Goal: Task Accomplishment & Management: Use online tool/utility

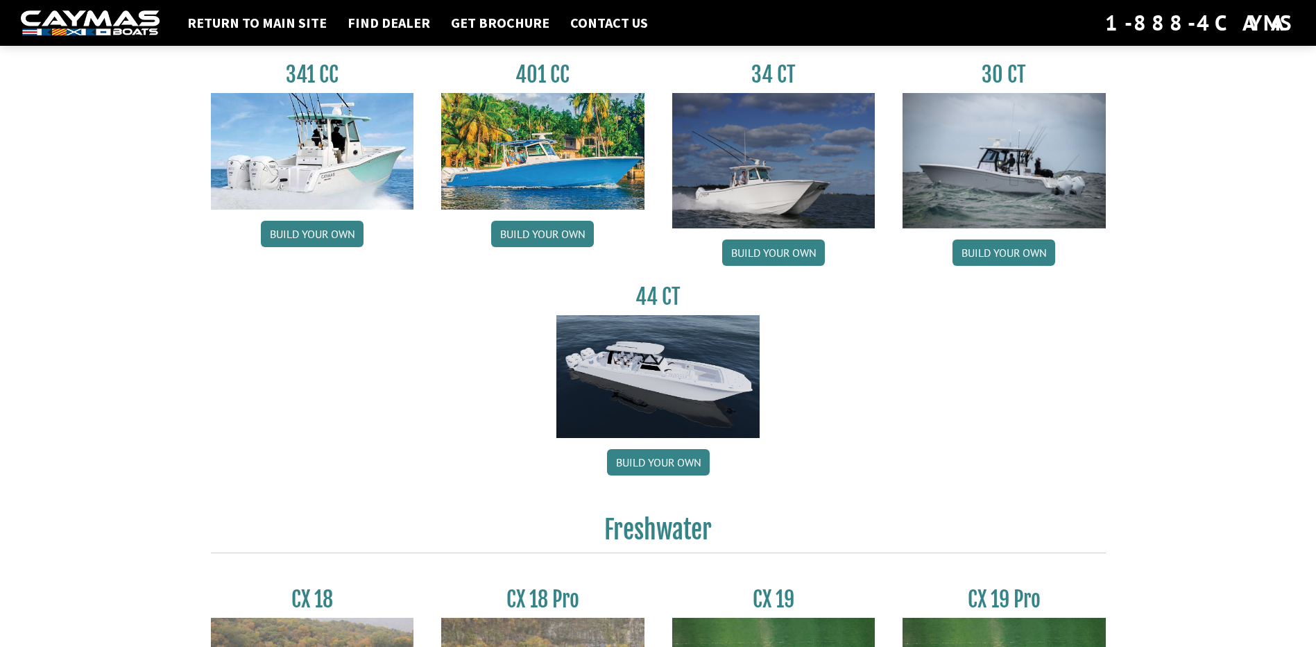
scroll to position [694, 0]
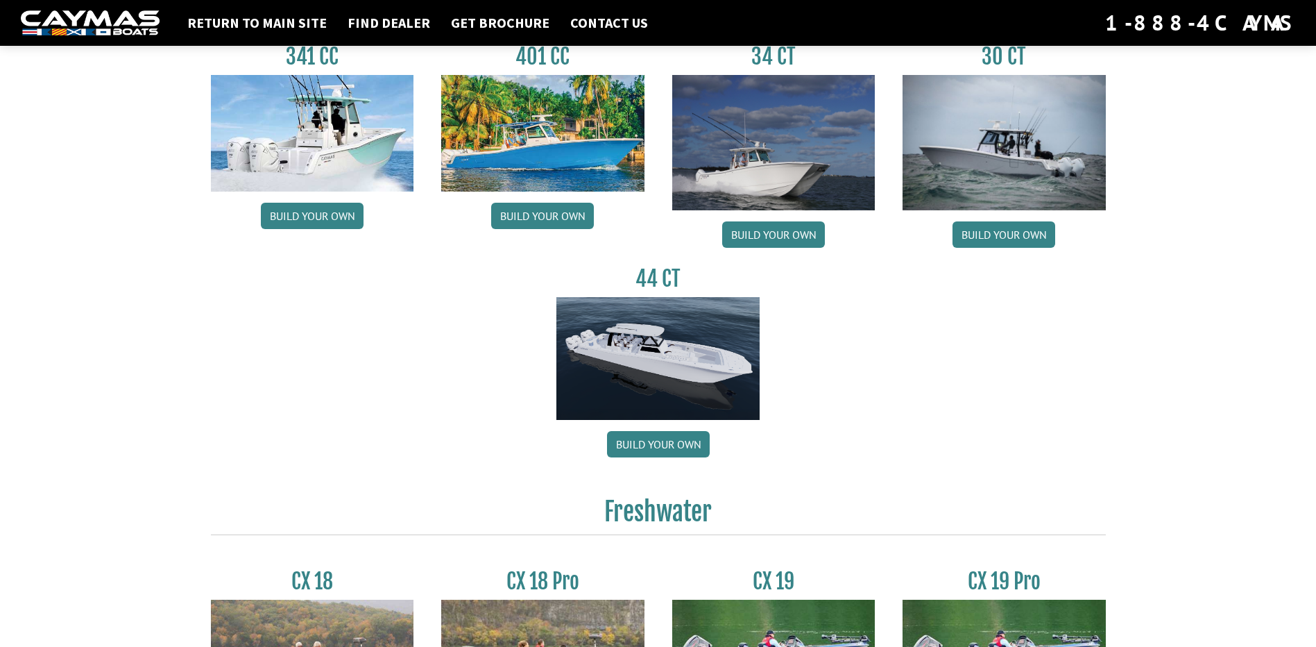
click at [653, 354] on img at bounding box center [658, 359] width 203 height 124
click at [659, 445] on link "Build your own" at bounding box center [658, 444] width 103 height 26
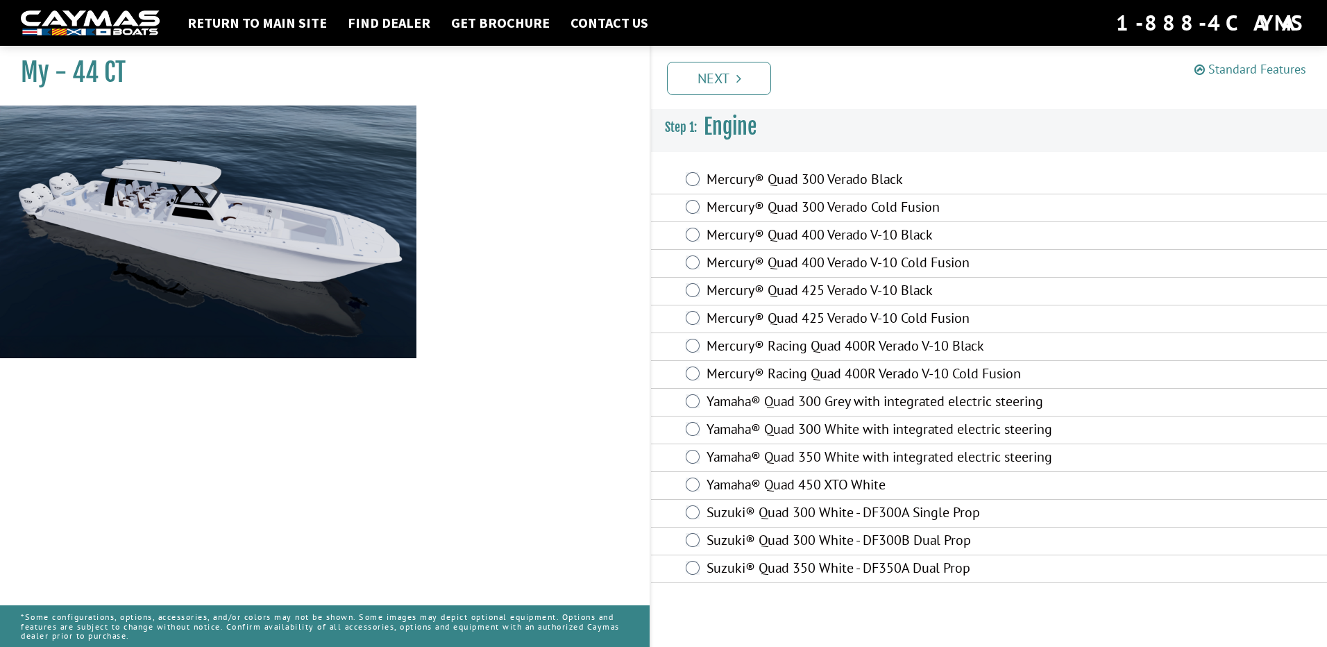
click at [1233, 72] on link "Standard Features" at bounding box center [1250, 69] width 112 height 16
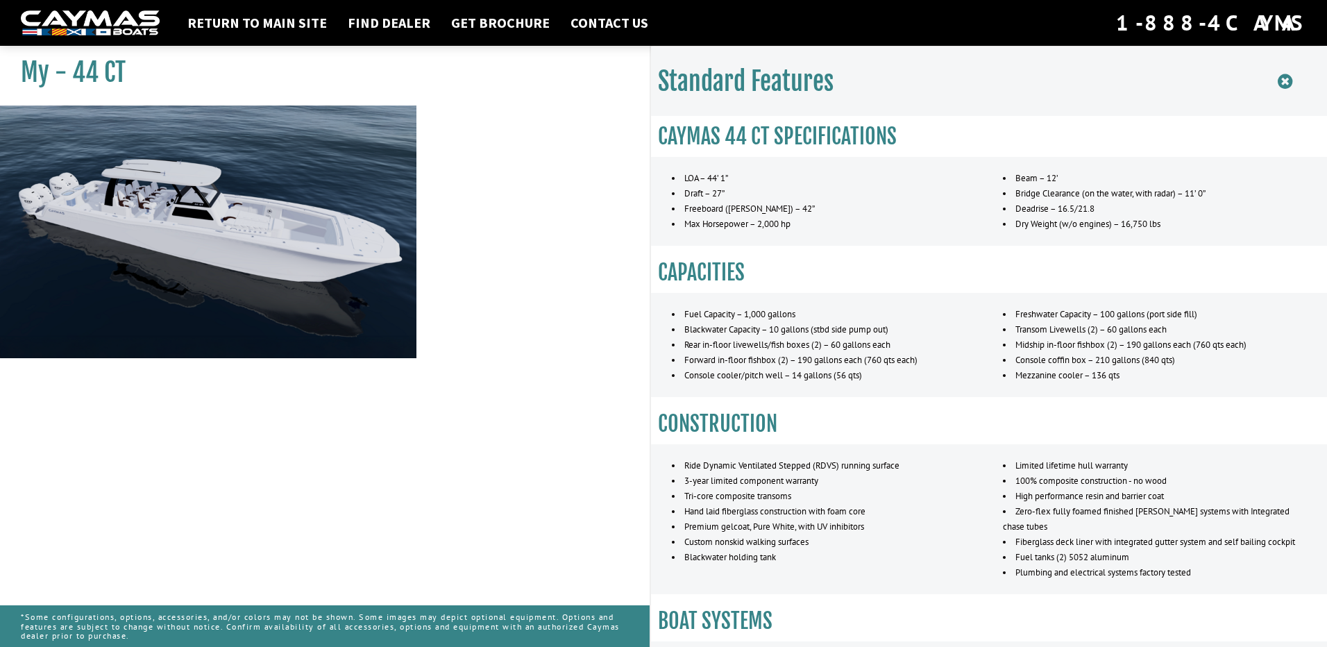
click at [1283, 85] on icon at bounding box center [1284, 81] width 15 height 17
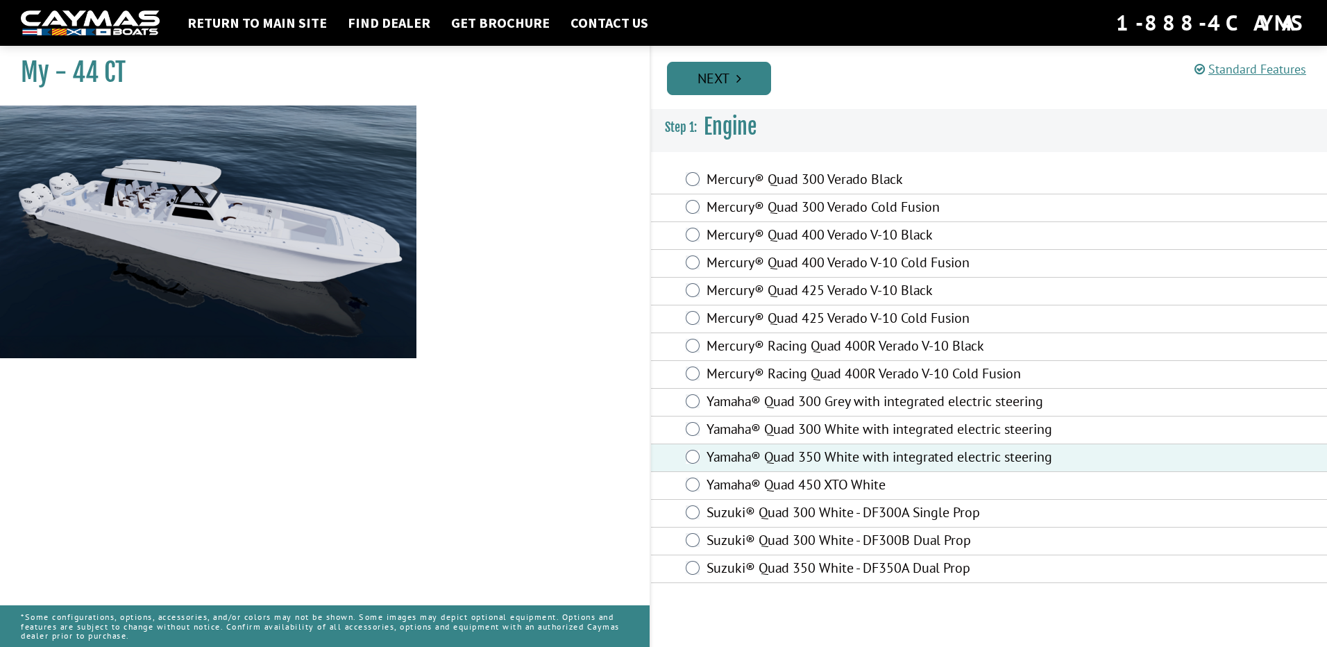
click at [724, 78] on link "Next" at bounding box center [719, 78] width 104 height 33
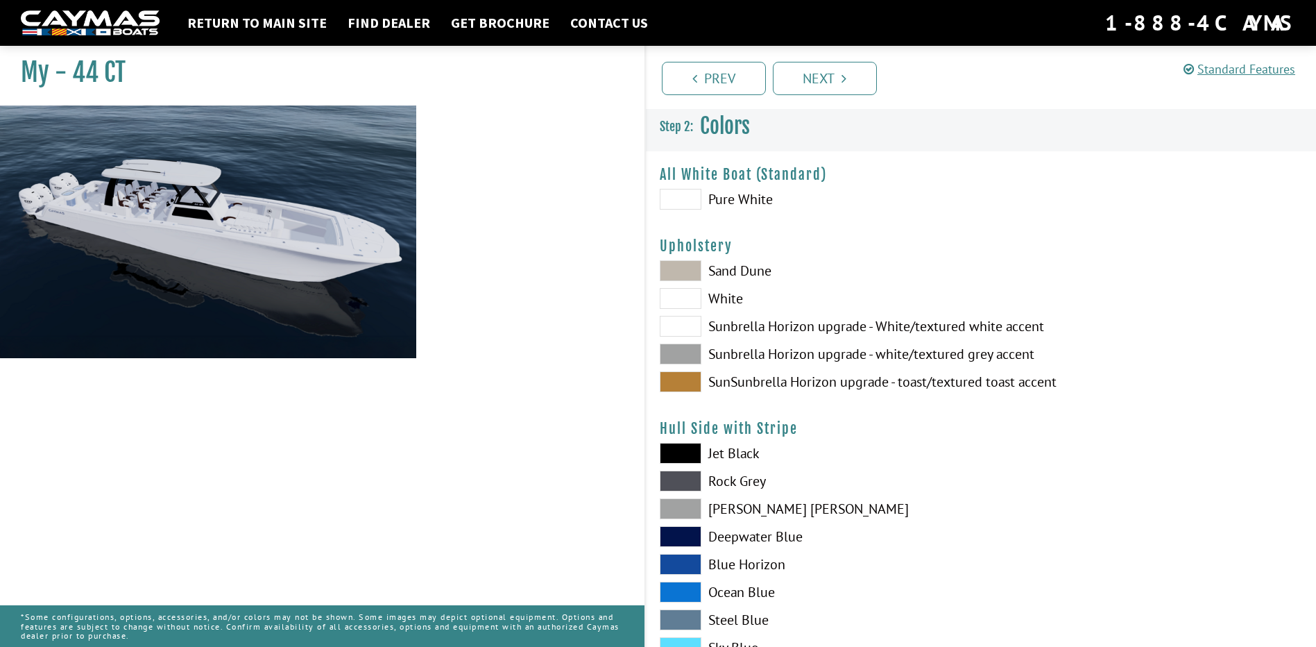
click at [688, 272] on span at bounding box center [681, 270] width 42 height 21
click at [693, 354] on span at bounding box center [681, 353] width 42 height 21
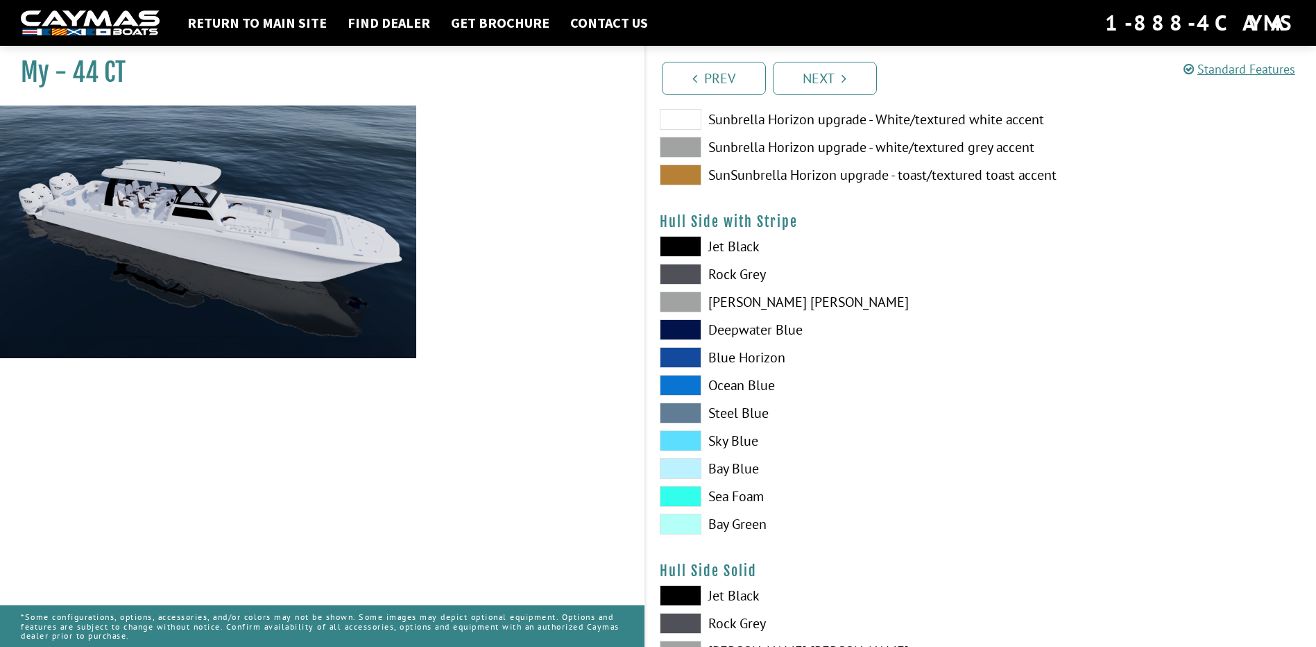
scroll to position [208, 0]
click at [675, 380] on span at bounding box center [681, 383] width 42 height 21
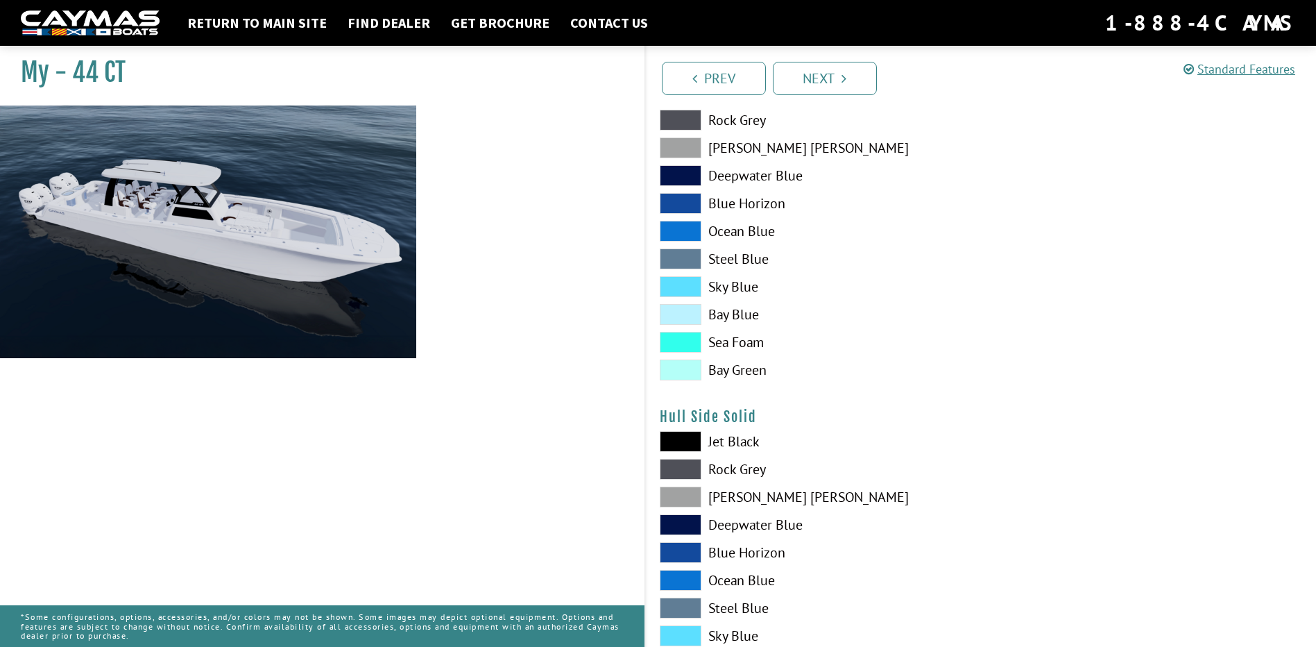
scroll to position [416, 0]
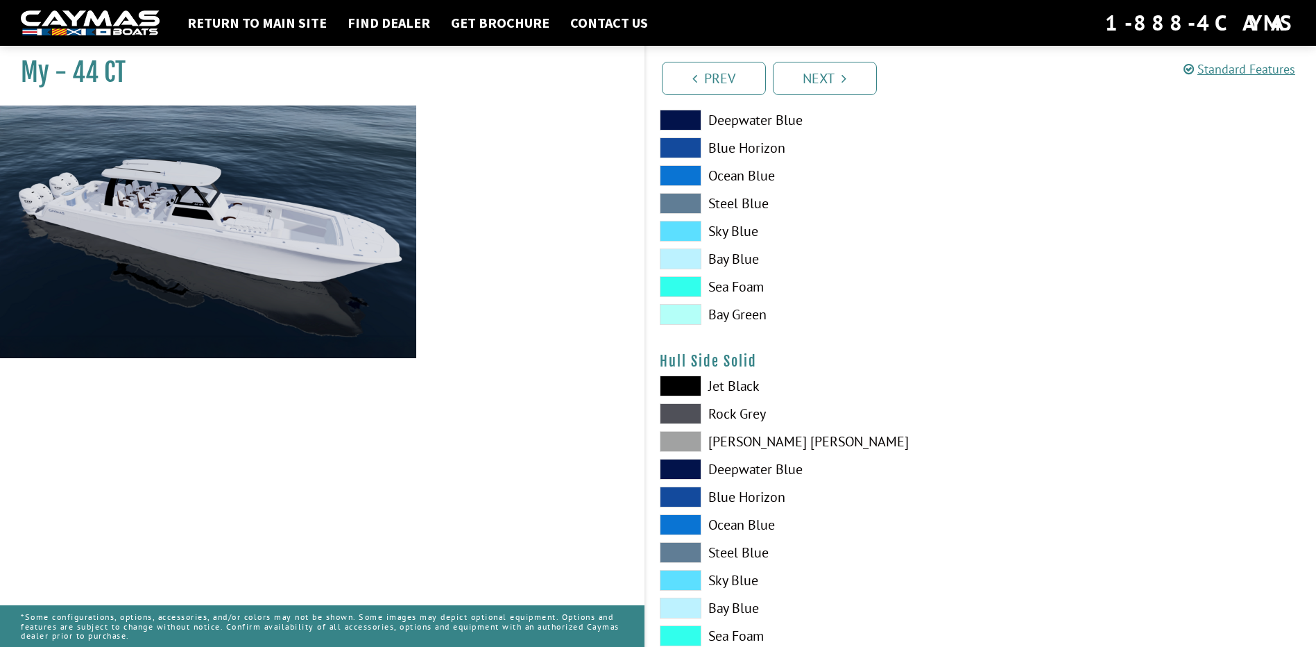
click at [699, 527] on span at bounding box center [681, 524] width 42 height 21
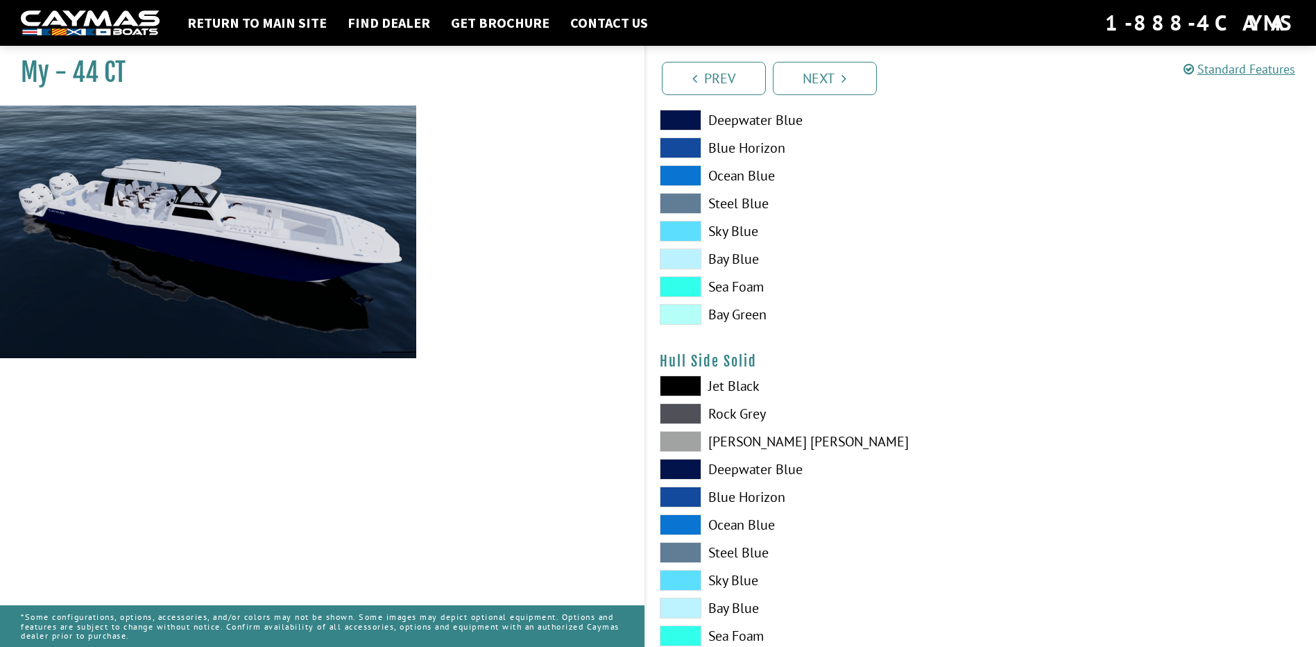
click at [699, 527] on span at bounding box center [681, 524] width 42 height 21
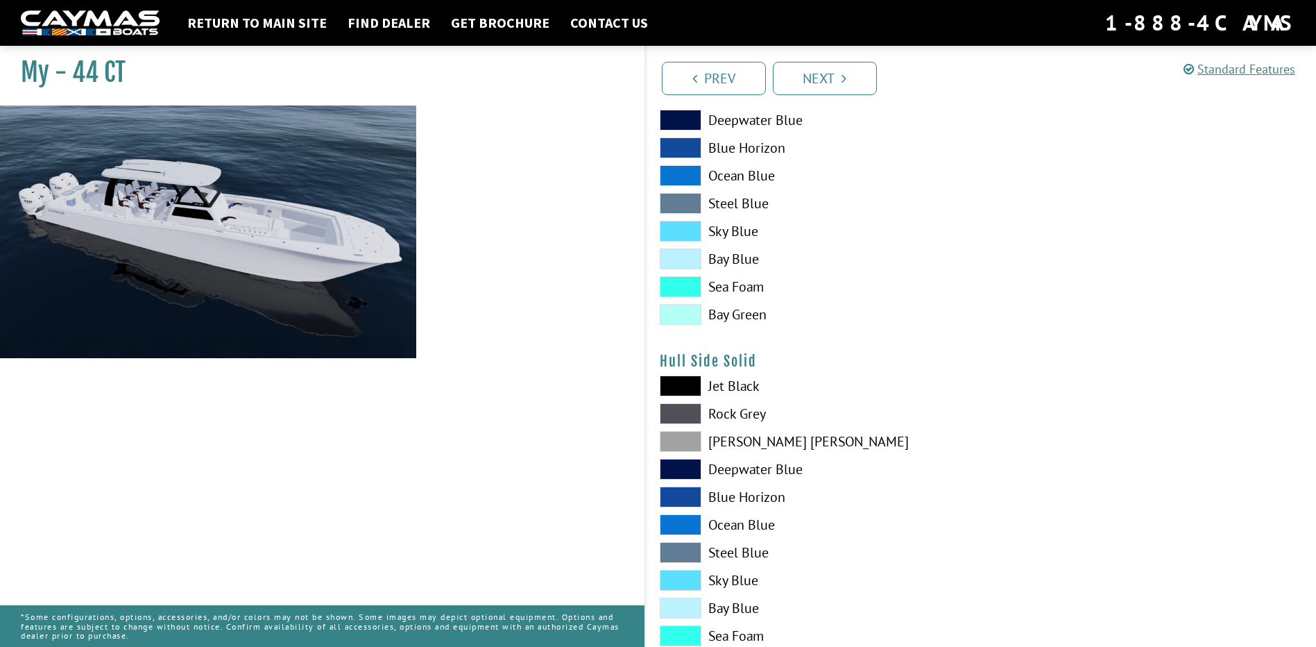
click at [724, 176] on label "Ocean Blue" at bounding box center [813, 175] width 307 height 21
click at [684, 527] on span at bounding box center [681, 524] width 42 height 21
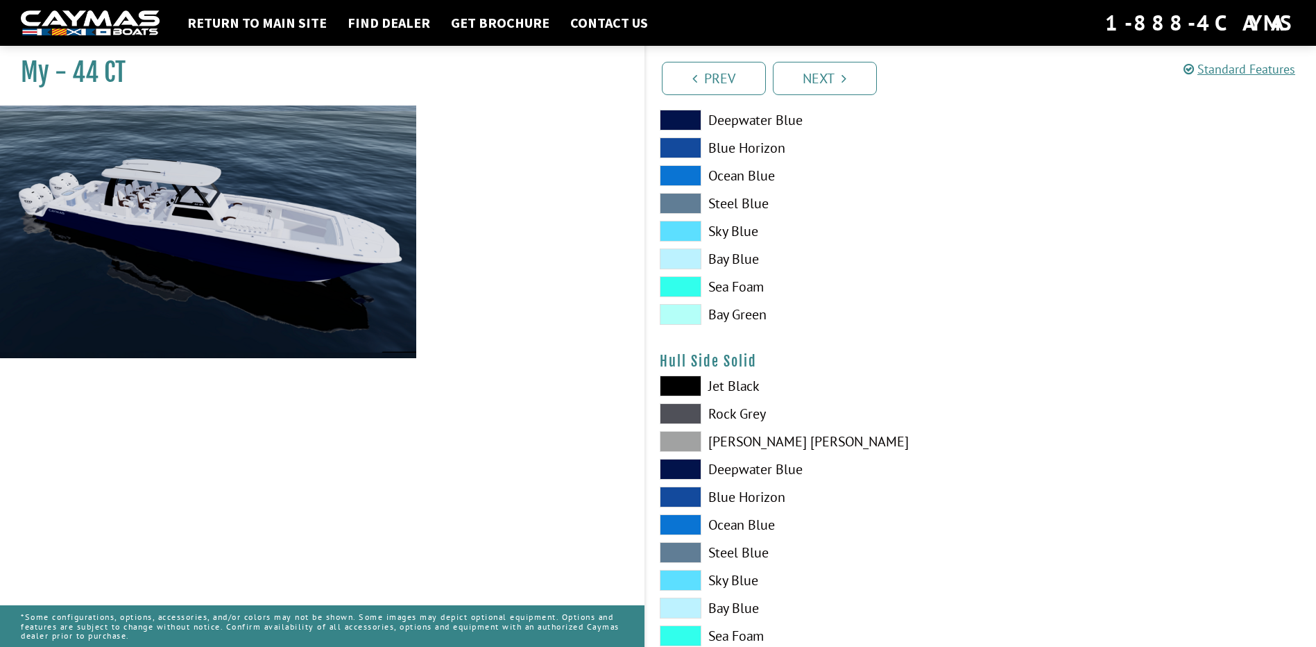
click at [684, 527] on span at bounding box center [681, 524] width 42 height 21
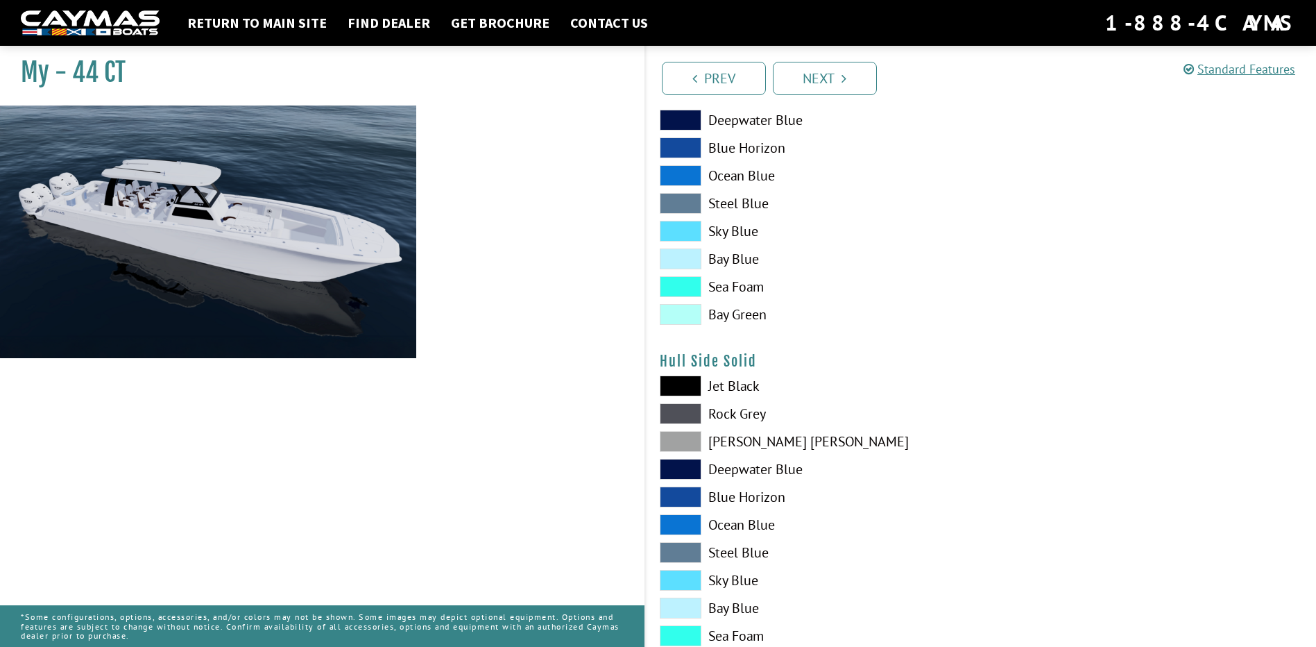
click at [690, 584] on span at bounding box center [681, 580] width 42 height 21
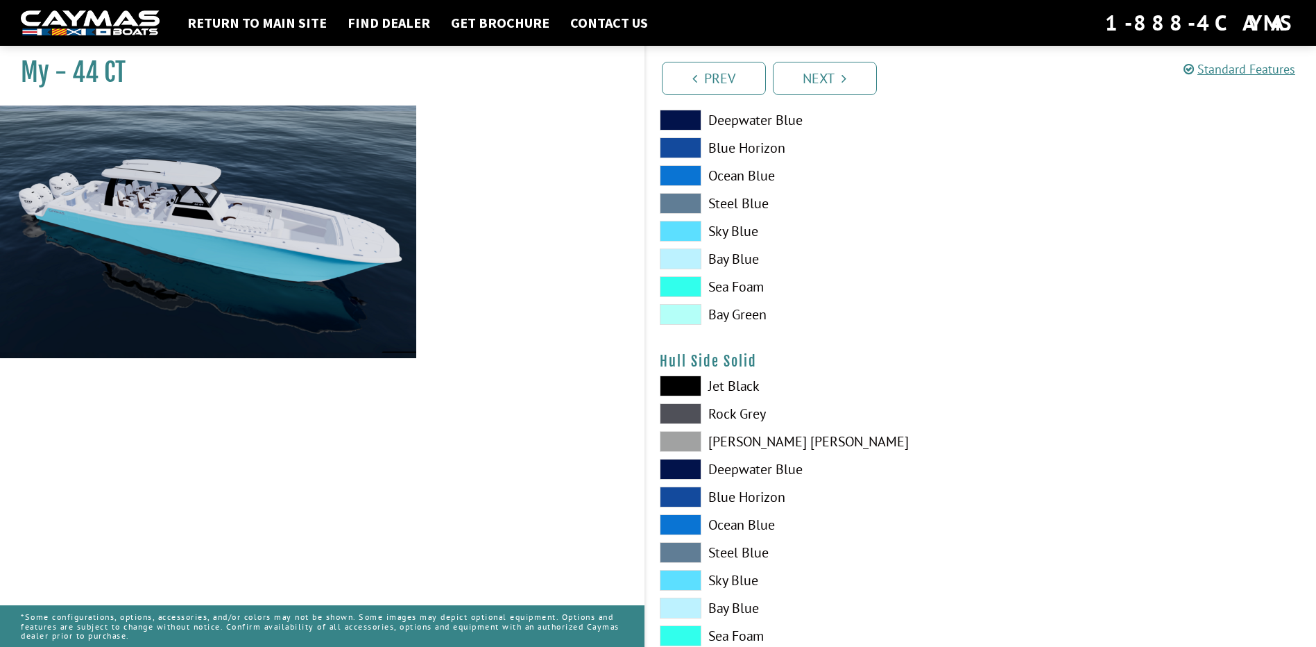
click at [690, 584] on span at bounding box center [681, 580] width 42 height 21
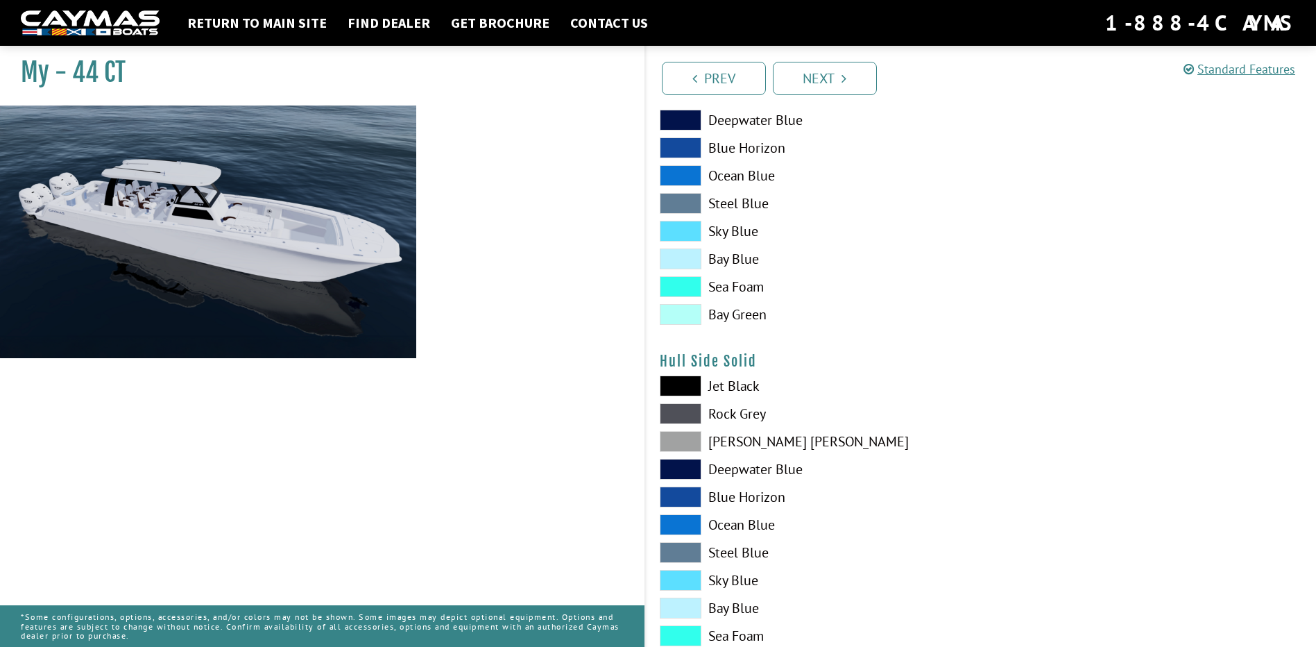
click at [686, 414] on span at bounding box center [681, 413] width 42 height 21
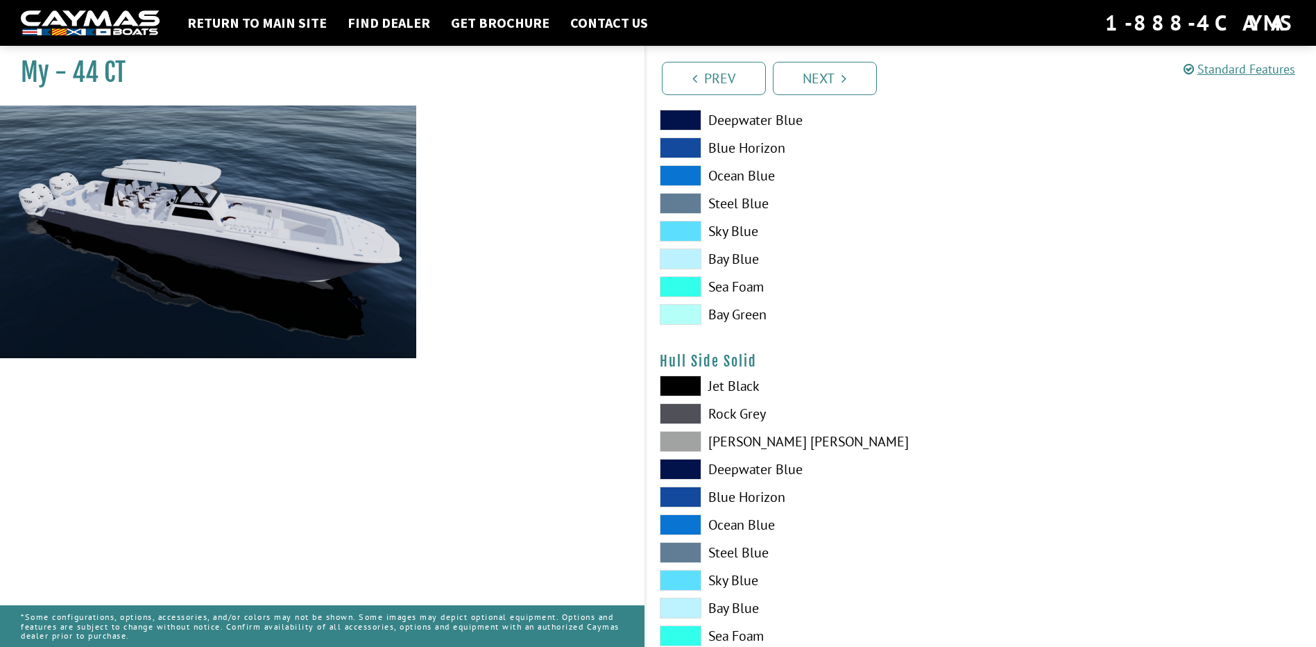
click at [686, 414] on span at bounding box center [681, 413] width 42 height 21
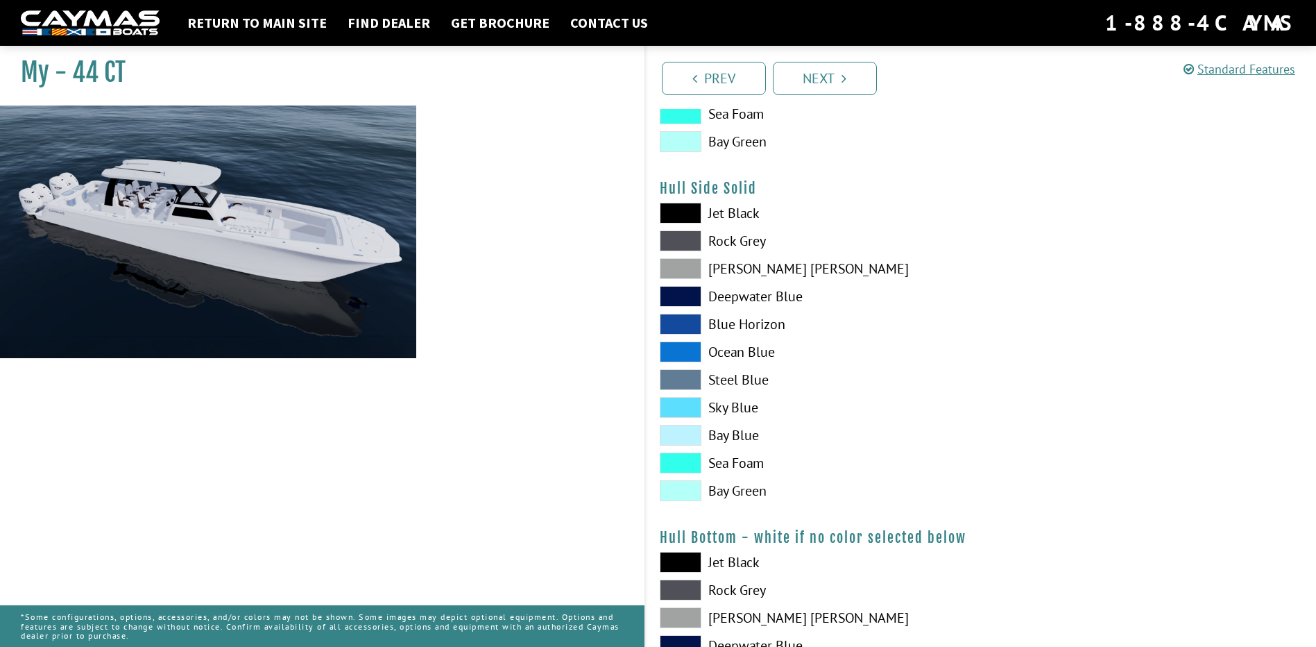
scroll to position [625, 0]
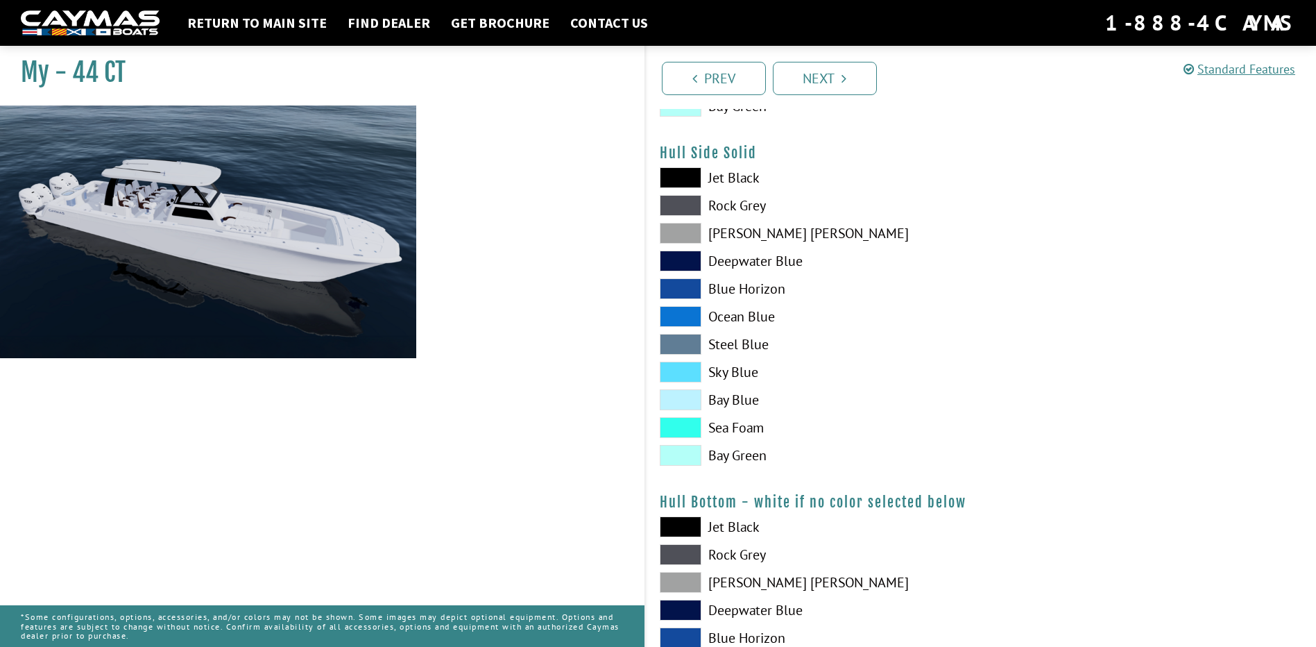
click at [688, 430] on span at bounding box center [681, 427] width 42 height 21
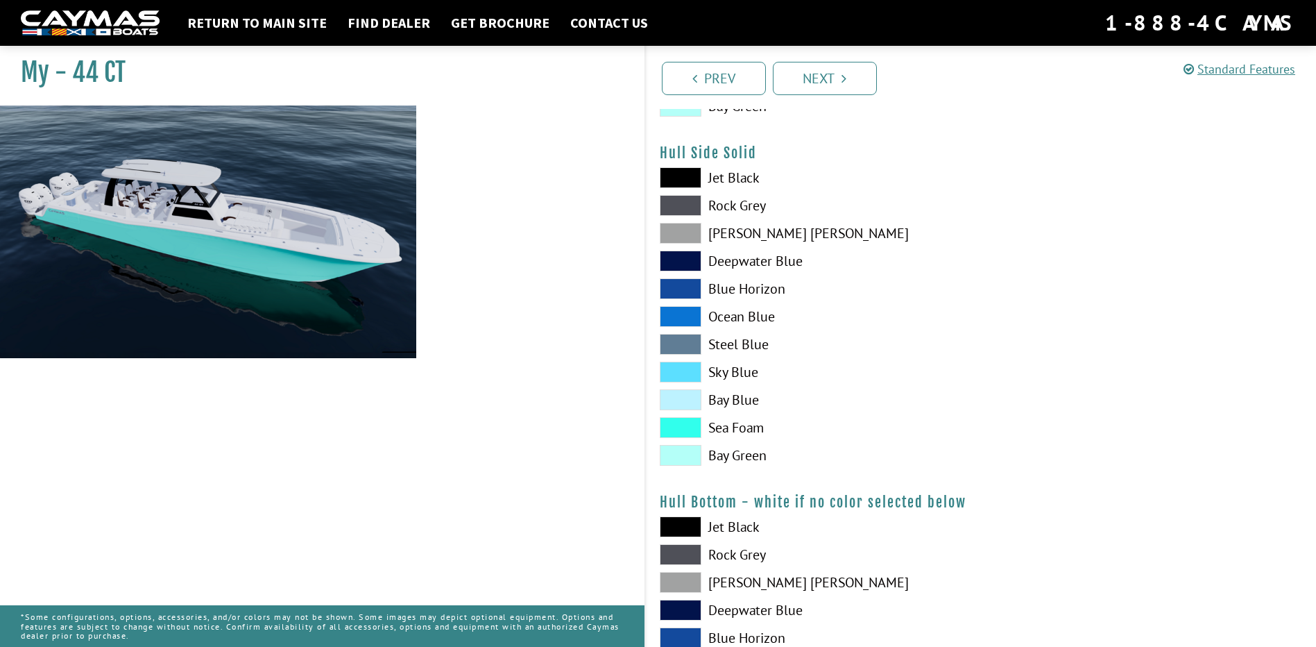
click at [690, 457] on span at bounding box center [681, 455] width 42 height 21
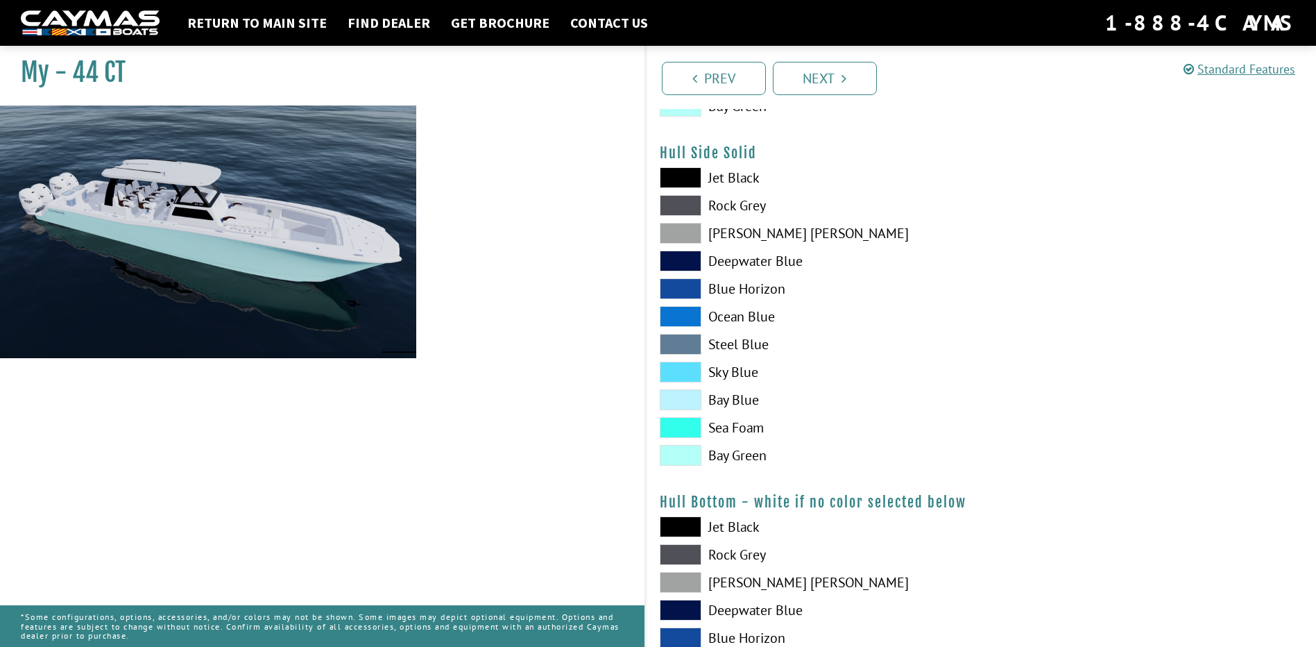
click at [690, 398] on span at bounding box center [681, 399] width 42 height 21
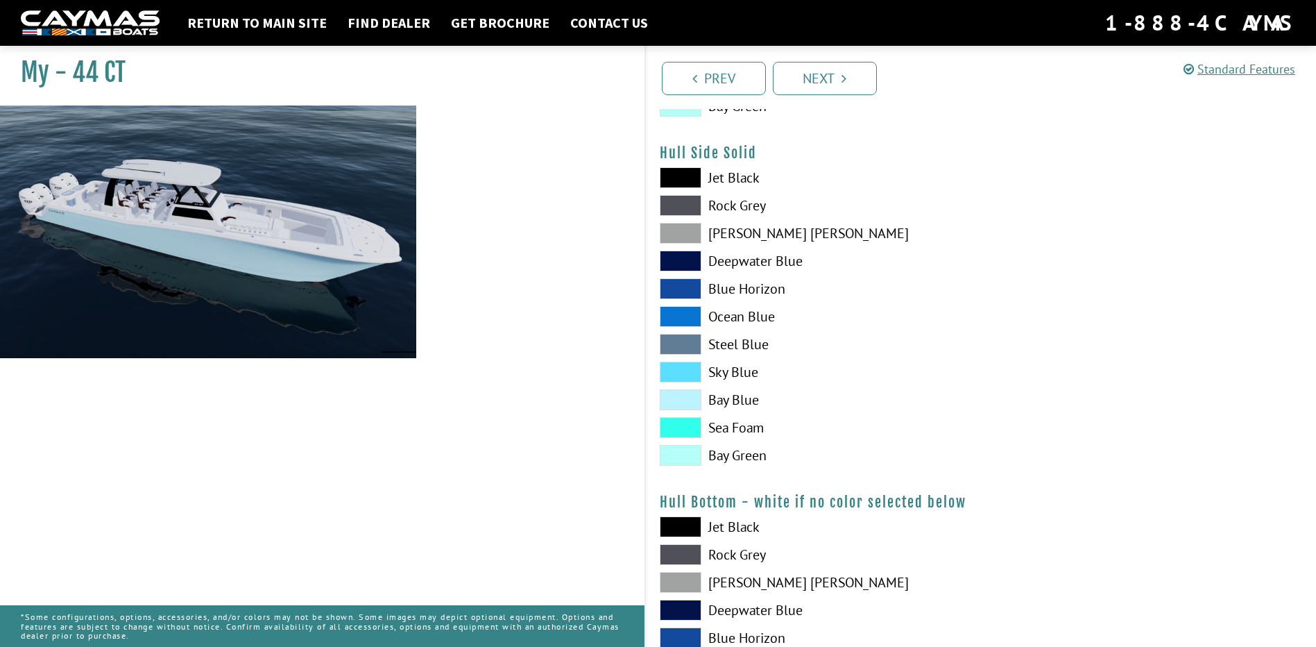
click at [687, 372] on span at bounding box center [681, 372] width 42 height 21
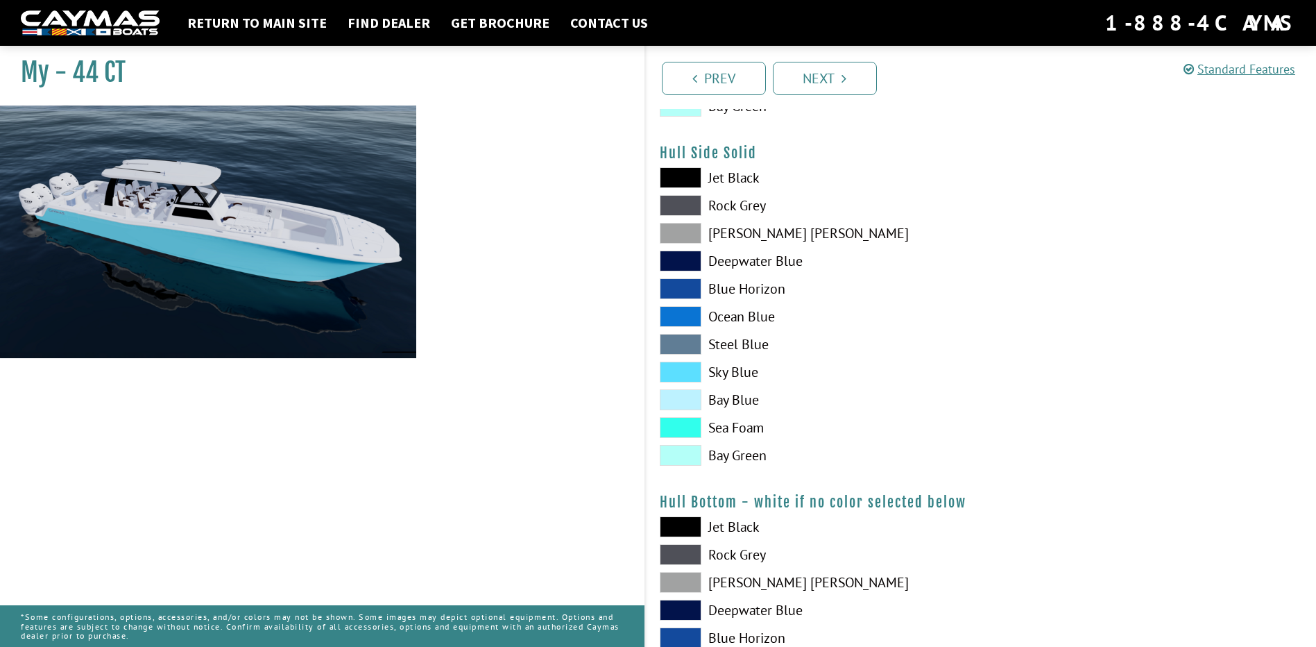
click at [688, 343] on span at bounding box center [681, 344] width 42 height 21
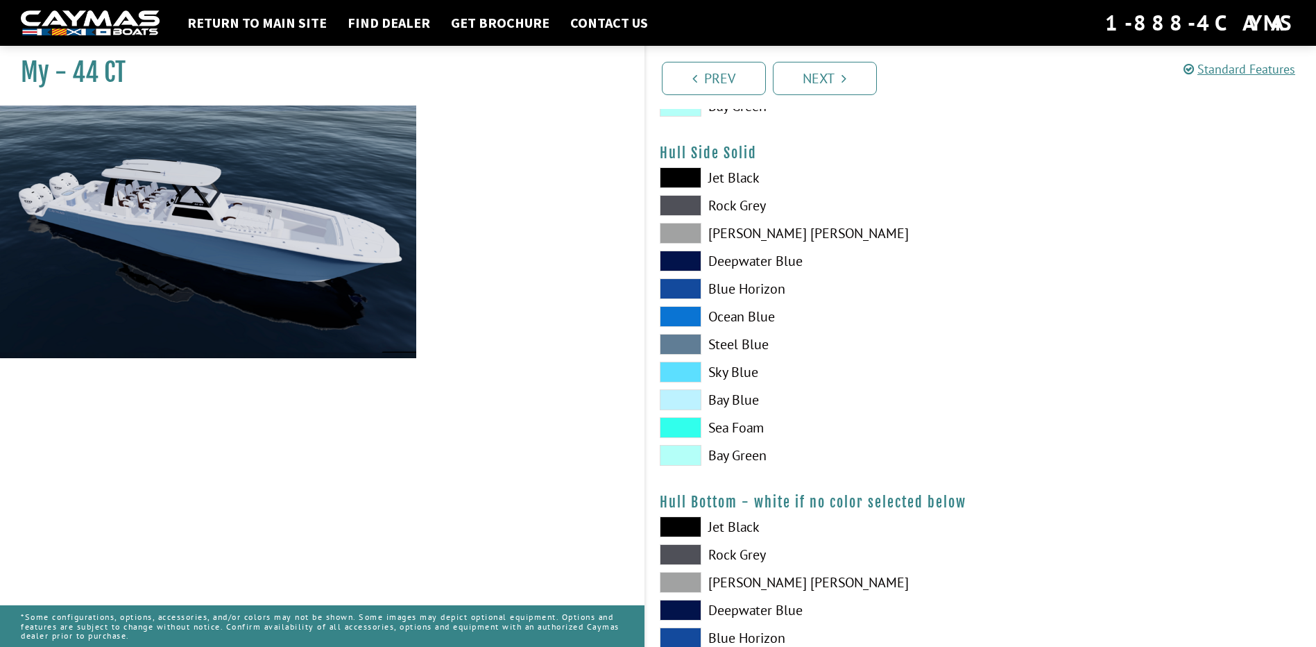
click at [686, 316] on span at bounding box center [681, 316] width 42 height 21
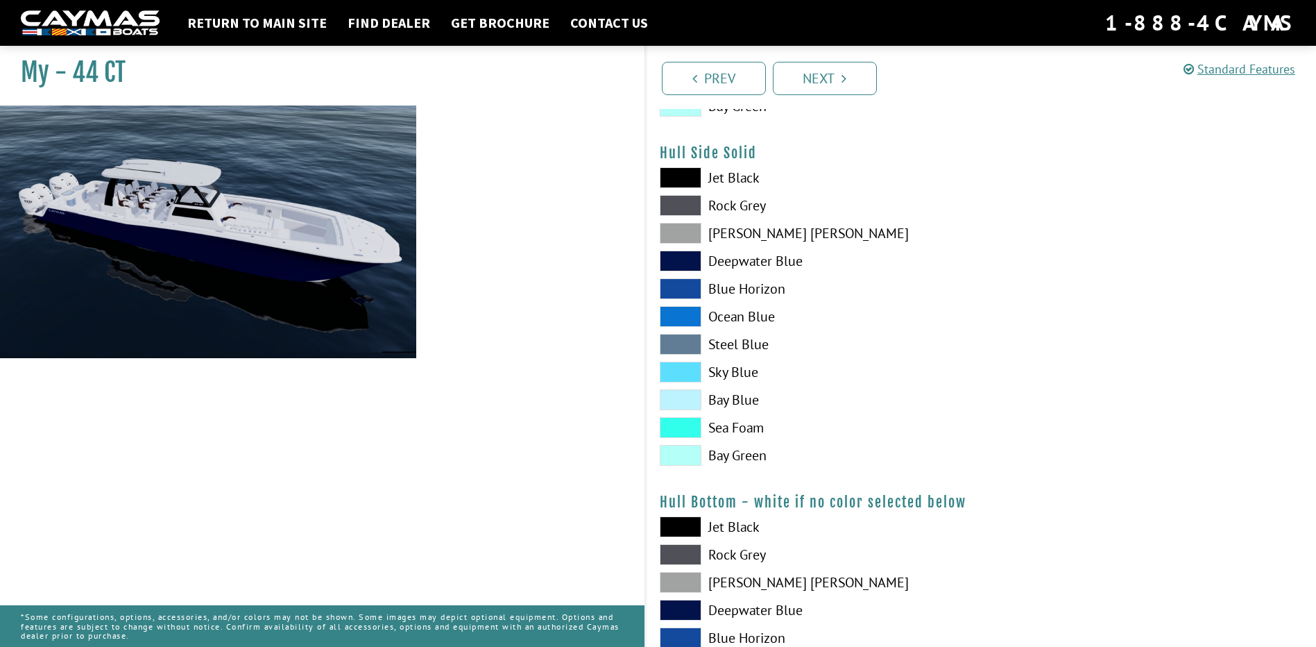
click at [686, 287] on span at bounding box center [681, 288] width 42 height 21
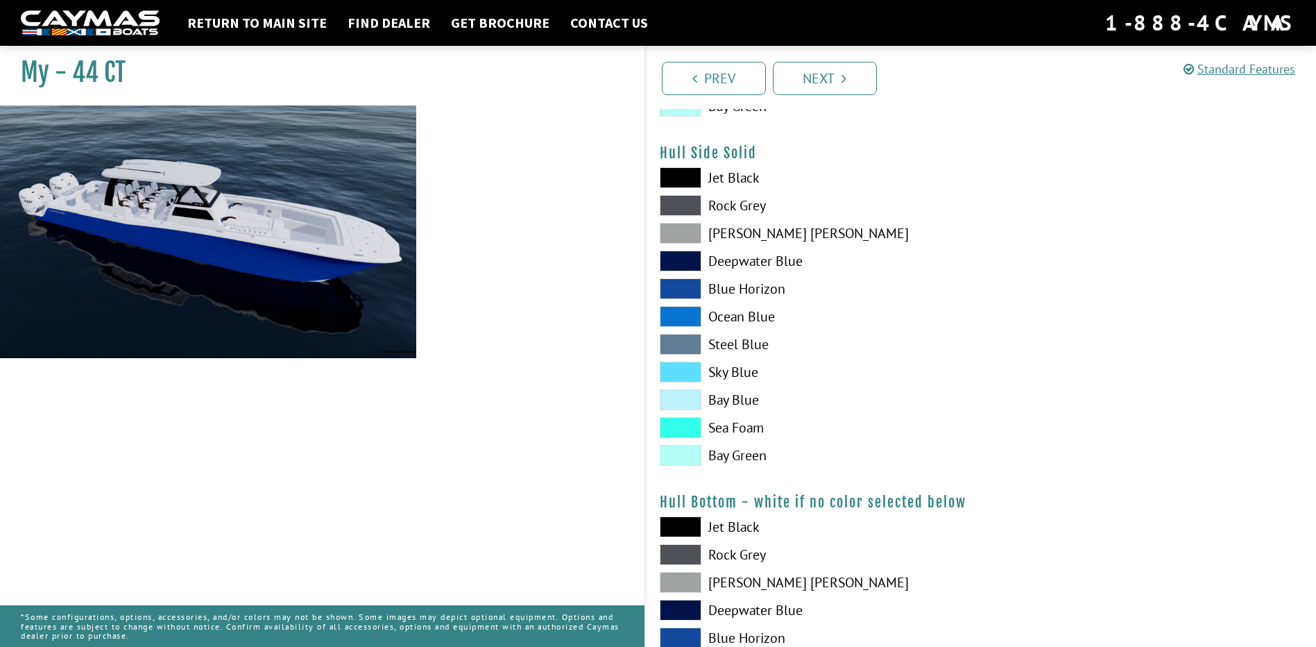
click at [684, 264] on span at bounding box center [681, 260] width 42 height 21
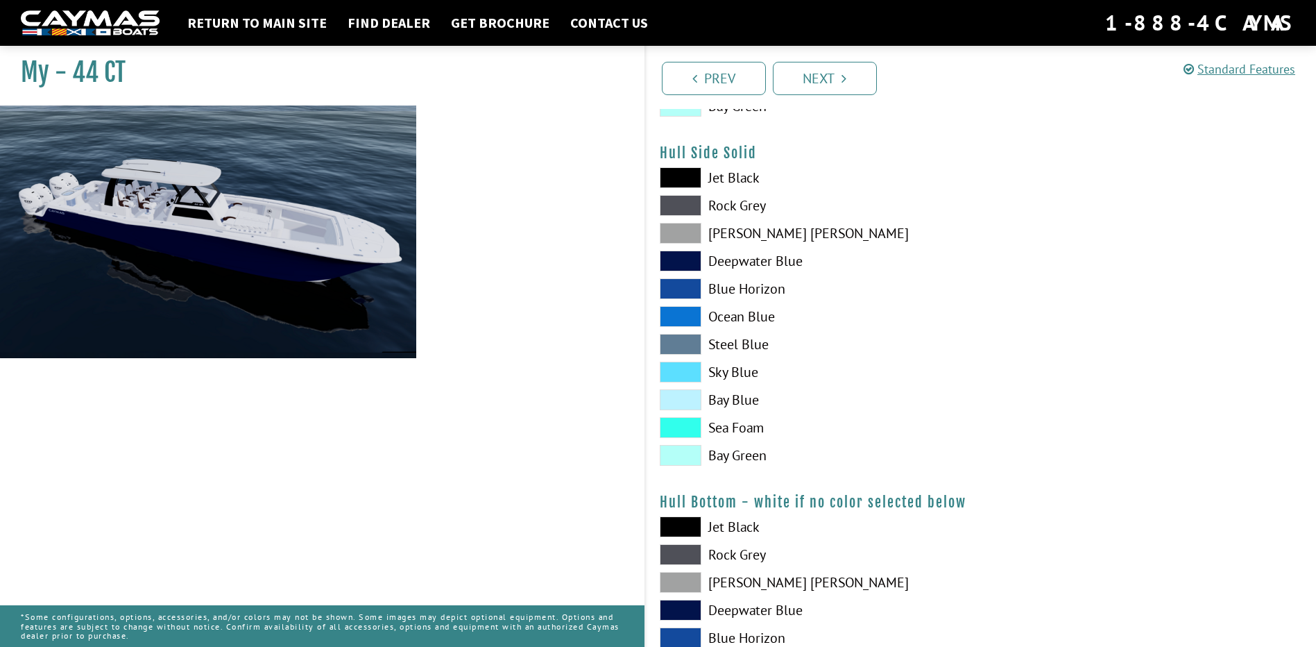
click at [685, 230] on span at bounding box center [681, 233] width 42 height 21
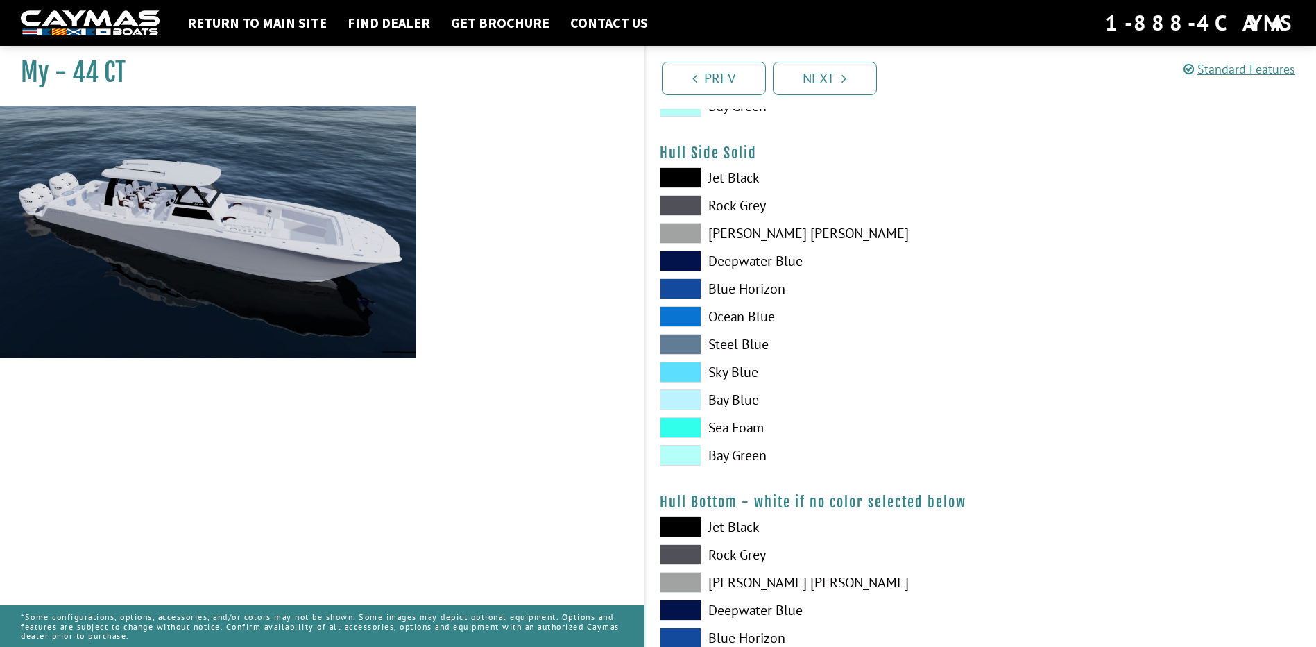
click at [682, 203] on span at bounding box center [681, 205] width 42 height 21
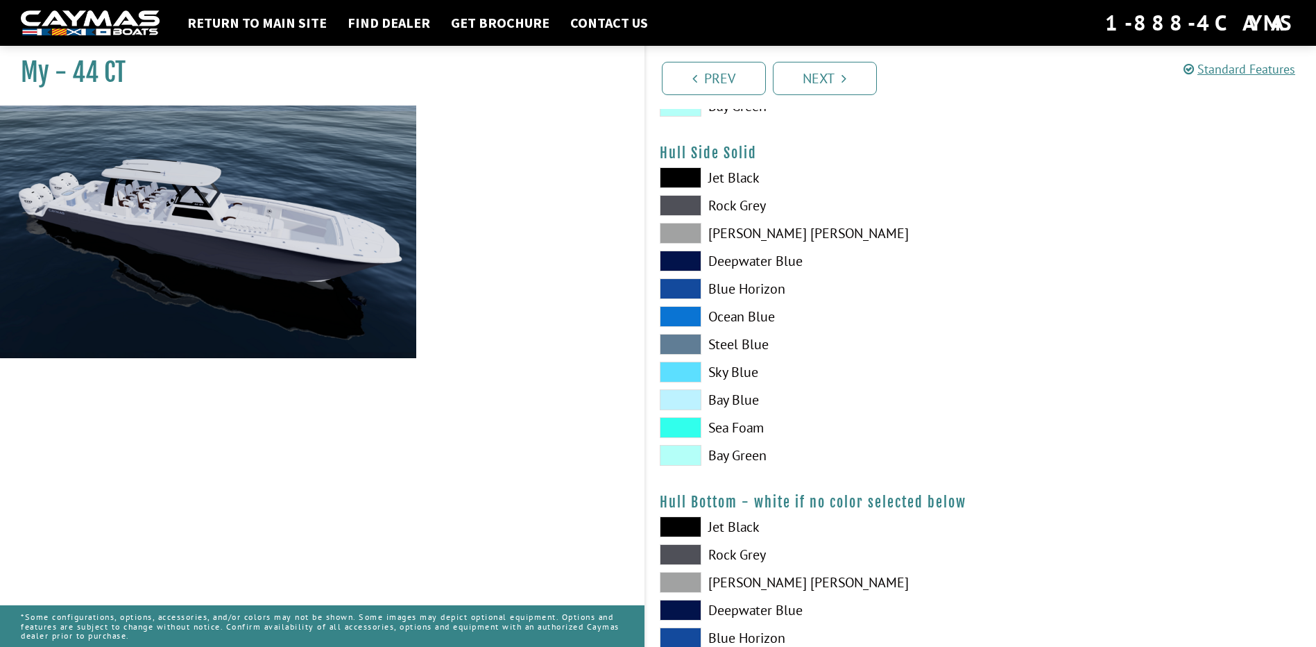
click at [673, 178] on span at bounding box center [681, 177] width 42 height 21
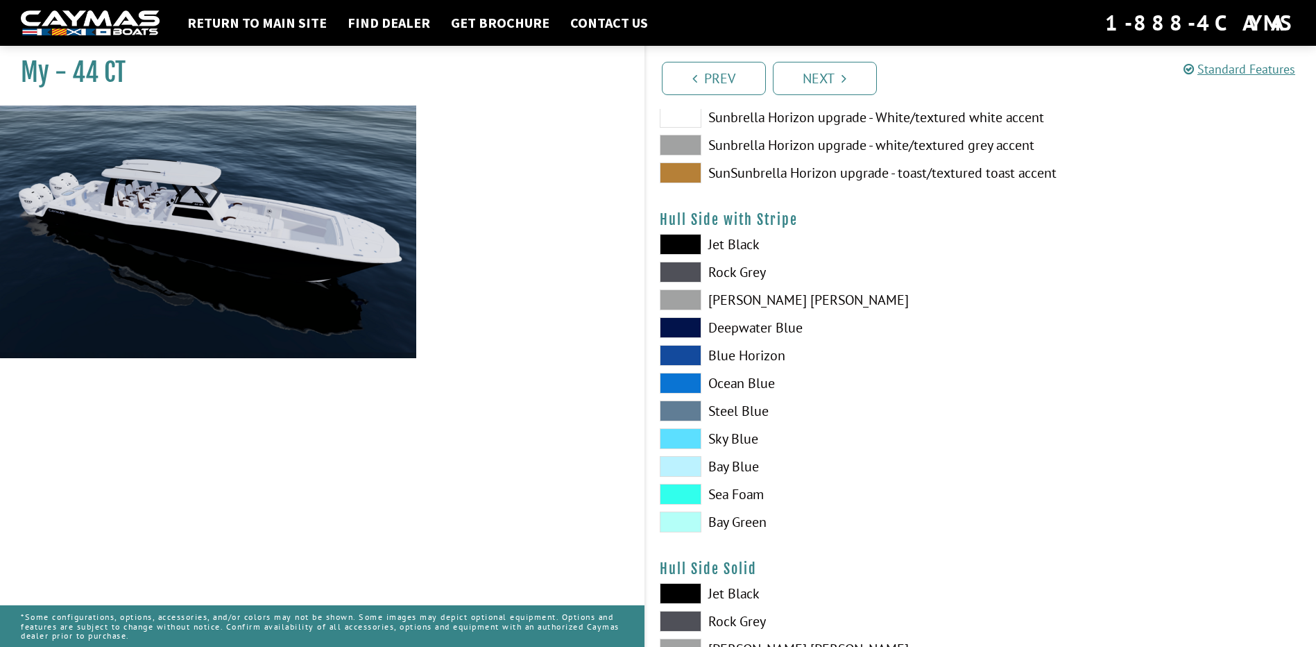
scroll to position [208, 0]
click at [690, 245] on span at bounding box center [681, 245] width 42 height 21
click at [692, 268] on span at bounding box center [681, 272] width 42 height 21
click at [689, 302] on span at bounding box center [681, 300] width 42 height 21
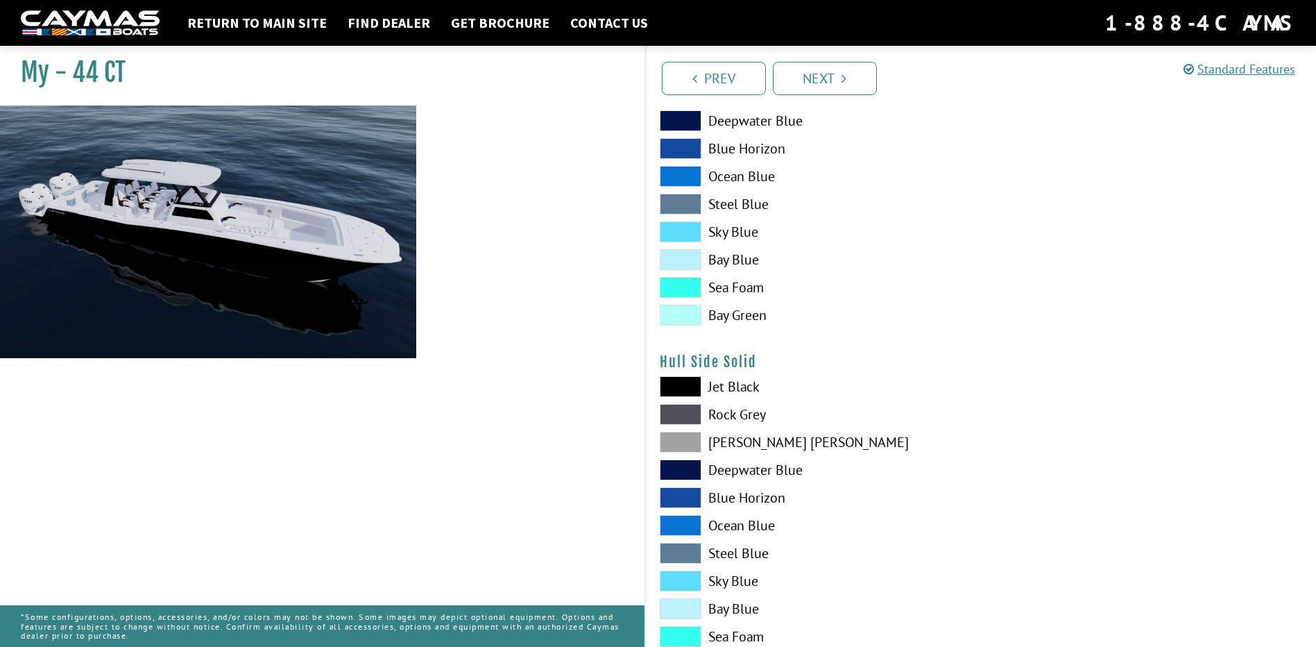
scroll to position [416, 0]
click at [674, 177] on span at bounding box center [681, 175] width 42 height 21
click at [678, 527] on span at bounding box center [681, 524] width 42 height 21
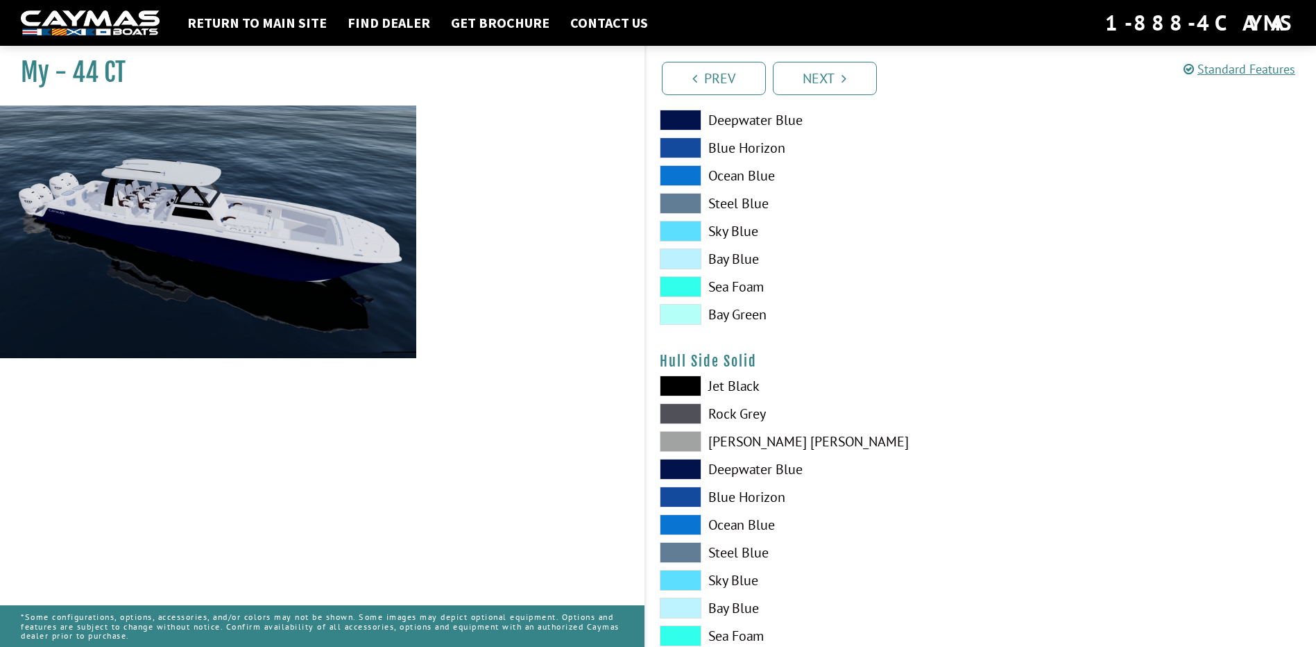
click at [689, 495] on span at bounding box center [681, 496] width 42 height 21
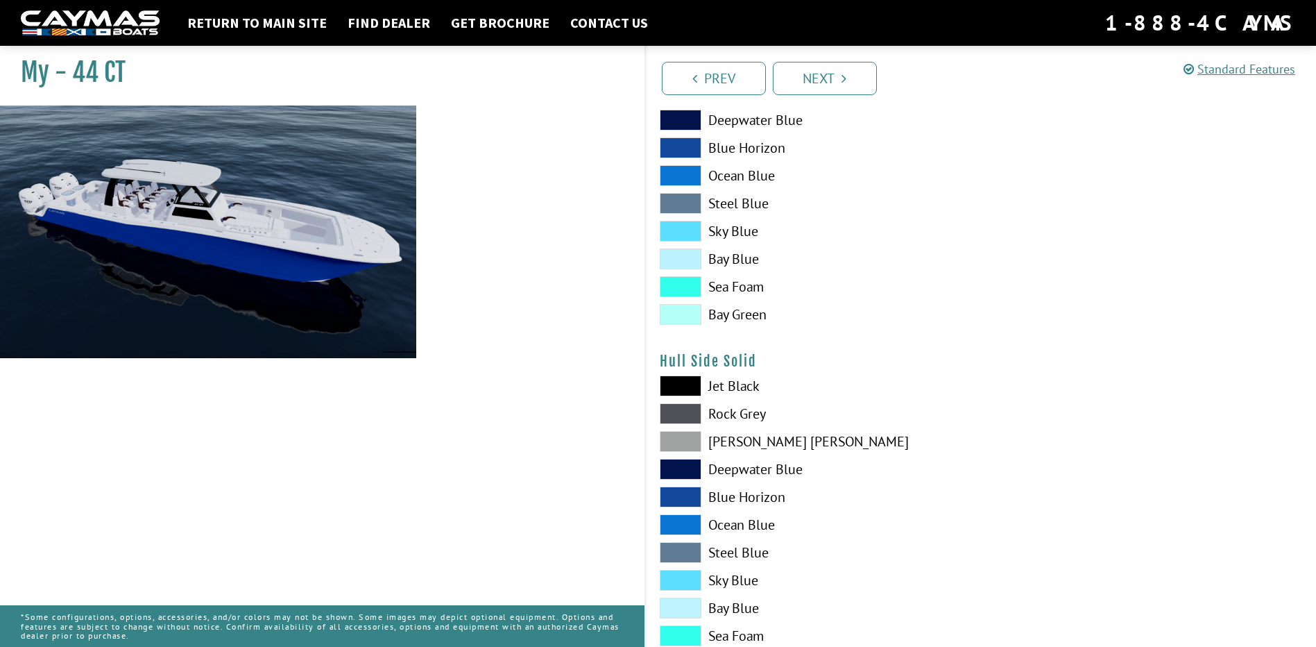
click at [686, 526] on span at bounding box center [681, 524] width 42 height 21
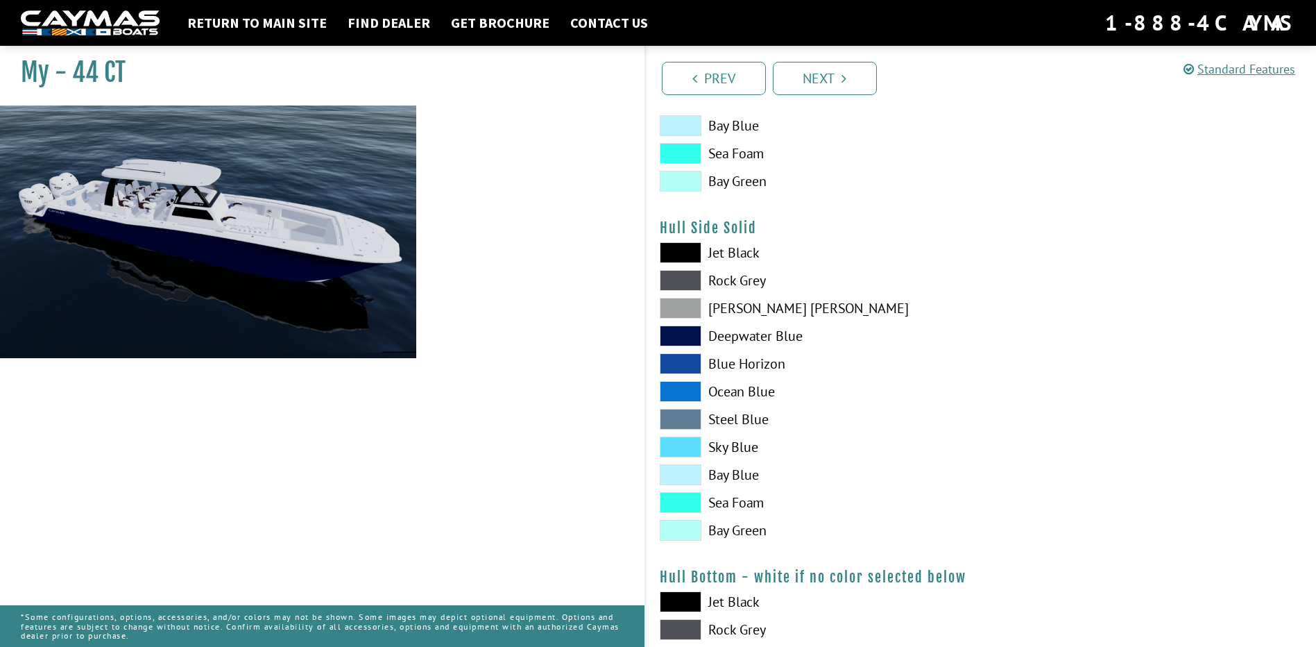
scroll to position [555, 0]
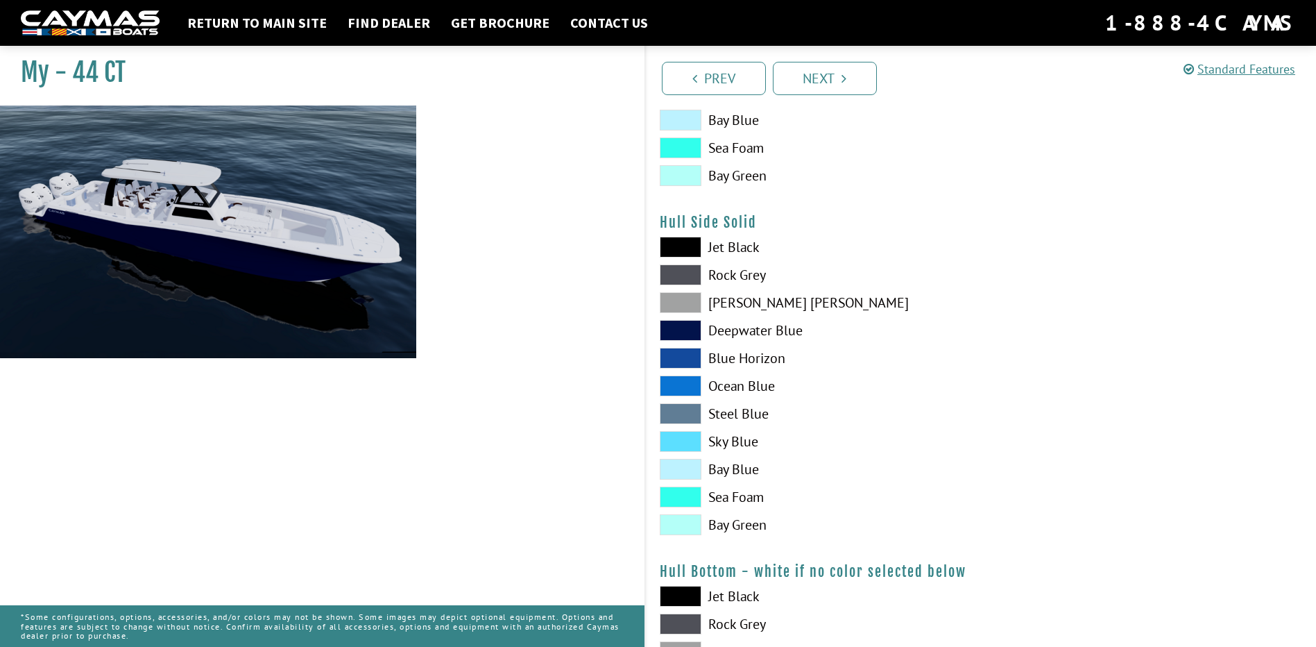
click at [683, 411] on span at bounding box center [681, 413] width 42 height 21
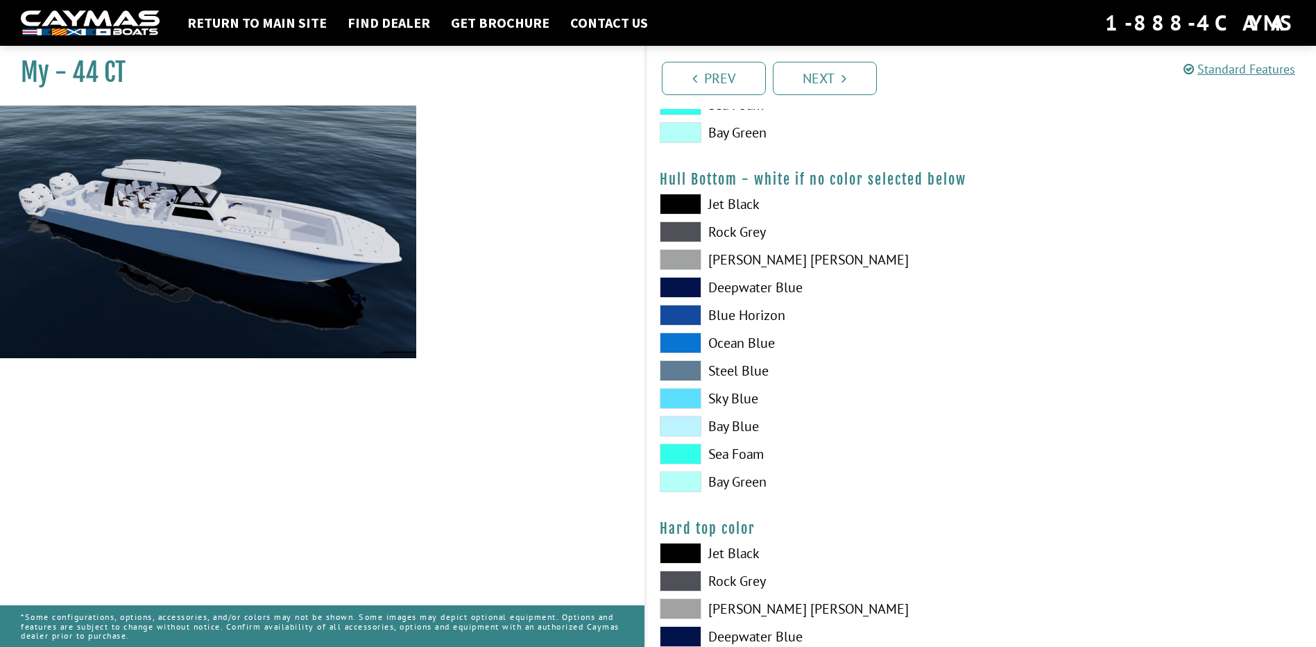
scroll to position [1110, 0]
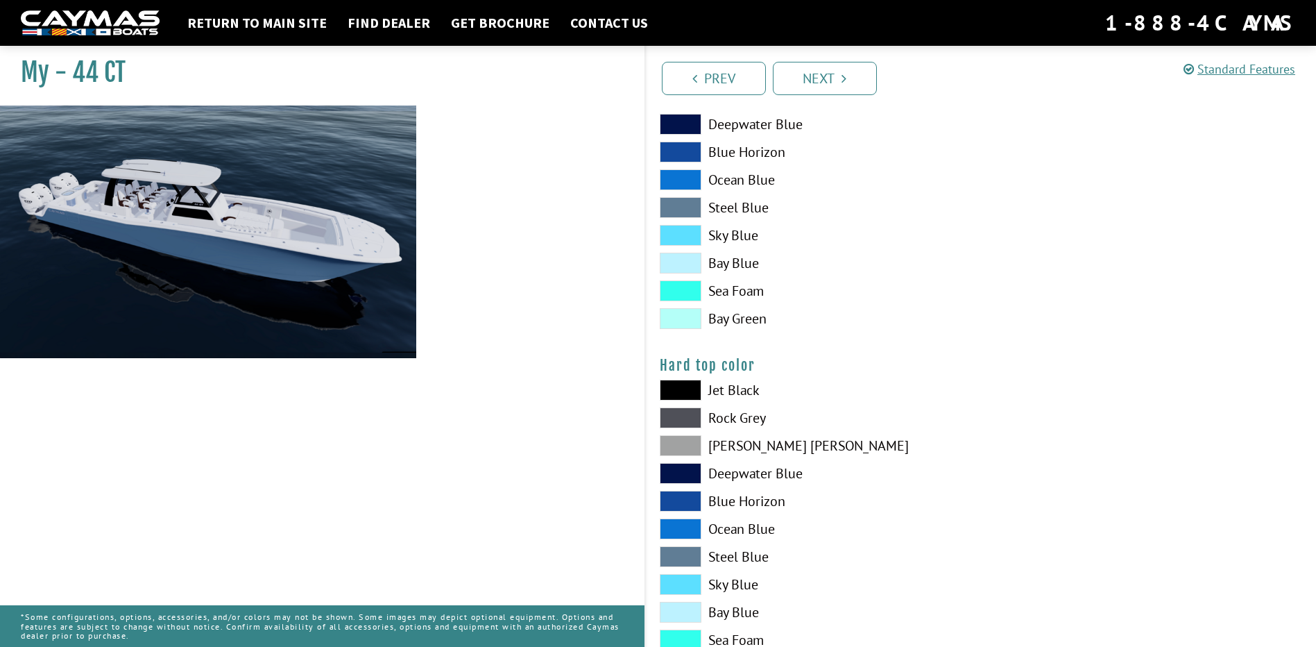
click at [688, 529] on span at bounding box center [681, 528] width 42 height 21
click at [688, 498] on span at bounding box center [681, 501] width 42 height 21
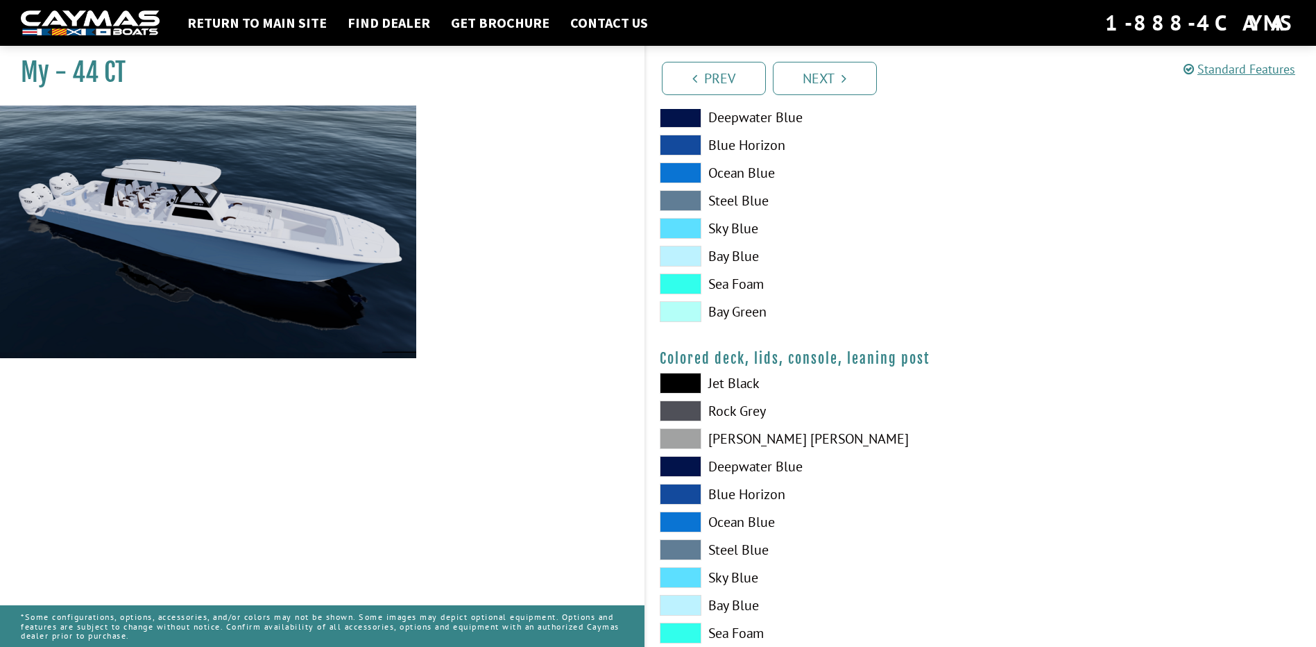
scroll to position [1527, 0]
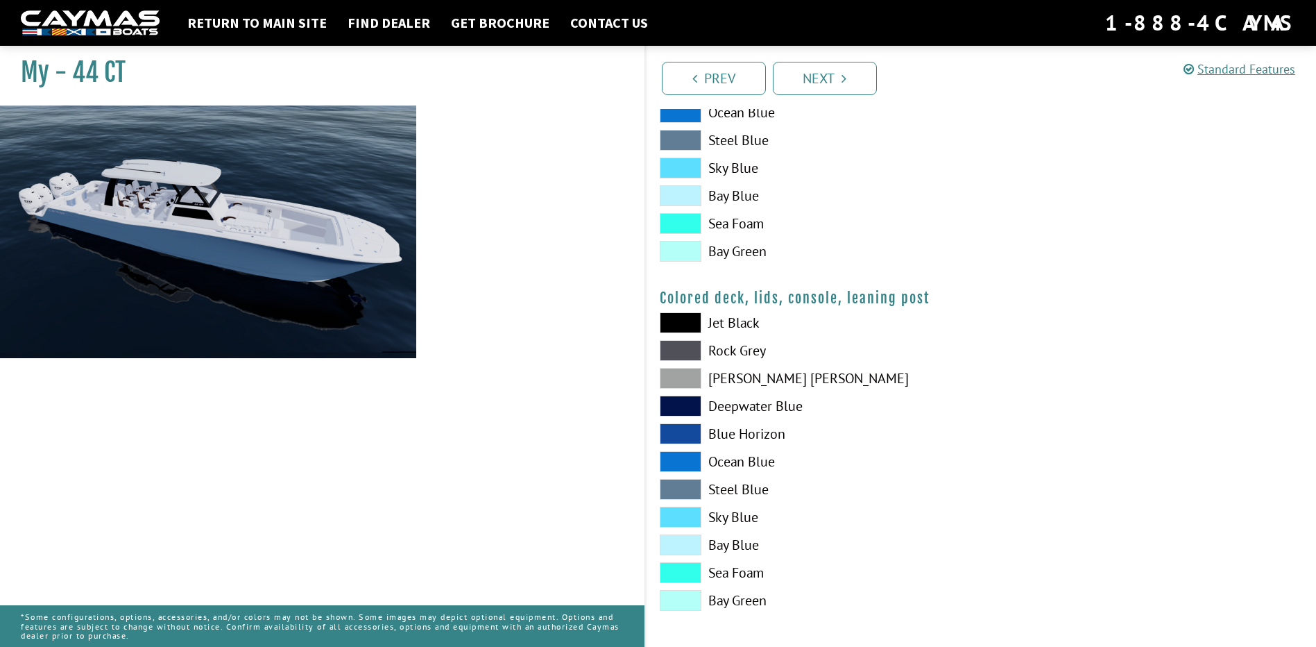
click at [676, 431] on span at bounding box center [681, 433] width 42 height 21
click at [678, 371] on span at bounding box center [681, 378] width 42 height 21
click at [678, 372] on span at bounding box center [681, 378] width 42 height 21
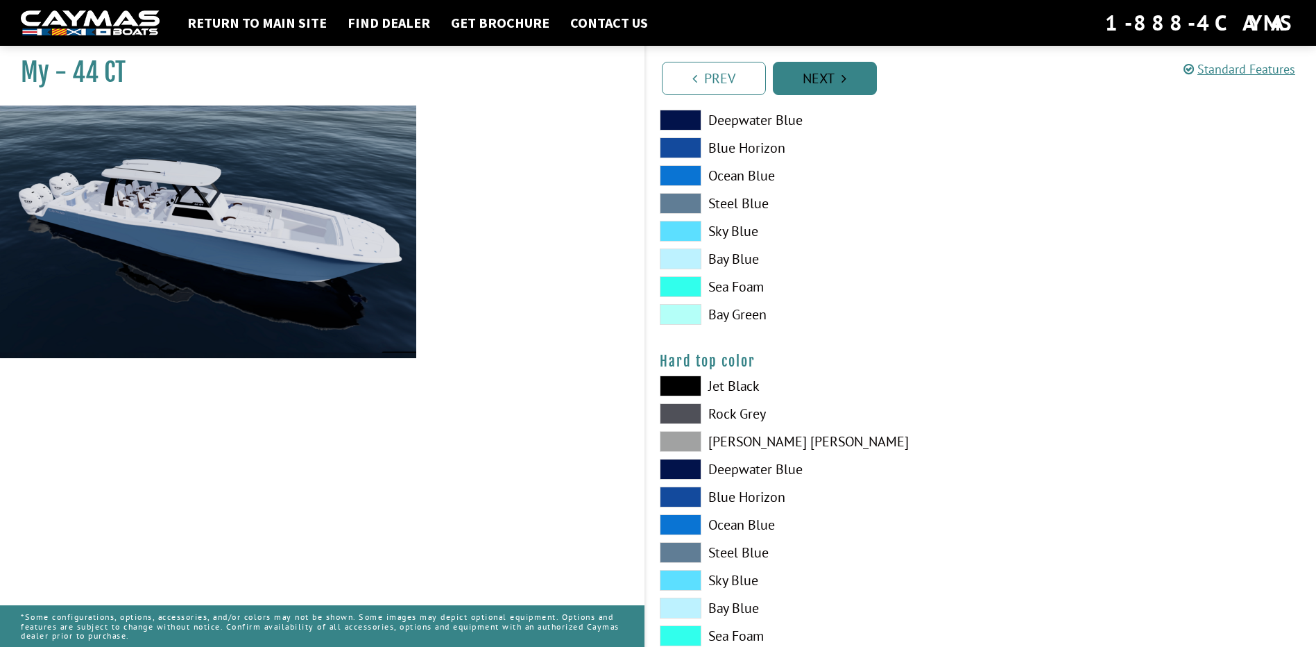
click at [833, 74] on link "Next" at bounding box center [825, 78] width 104 height 33
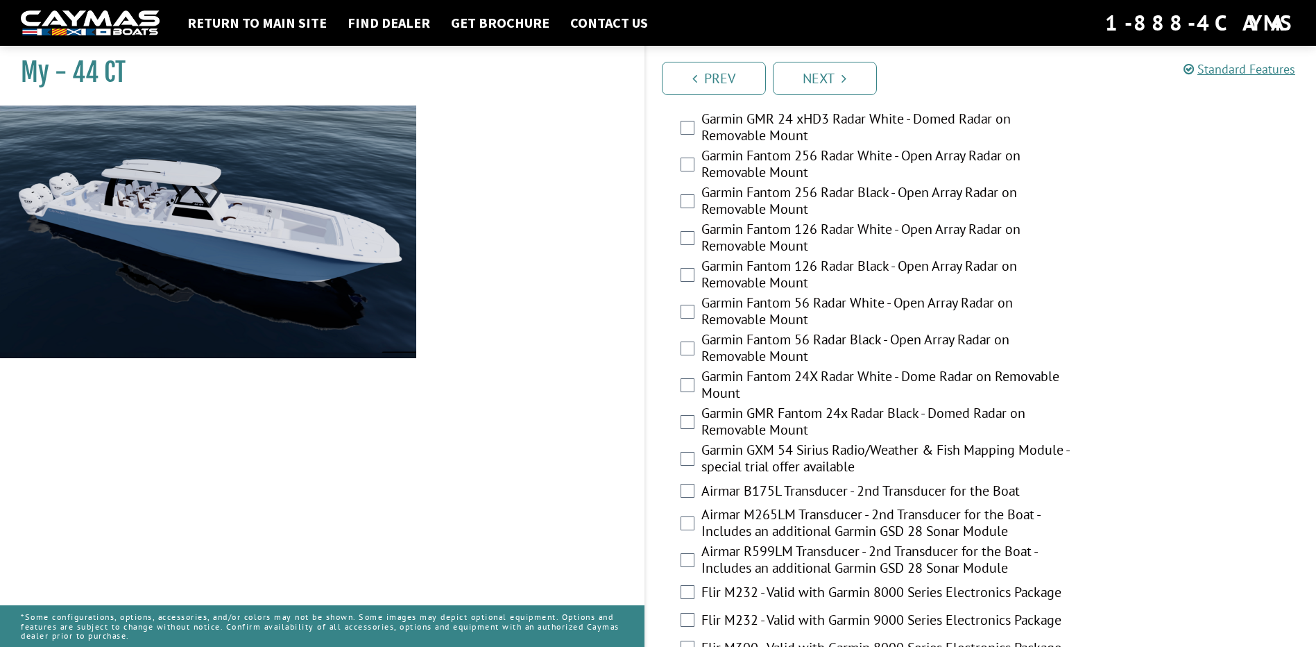
scroll to position [2236, 0]
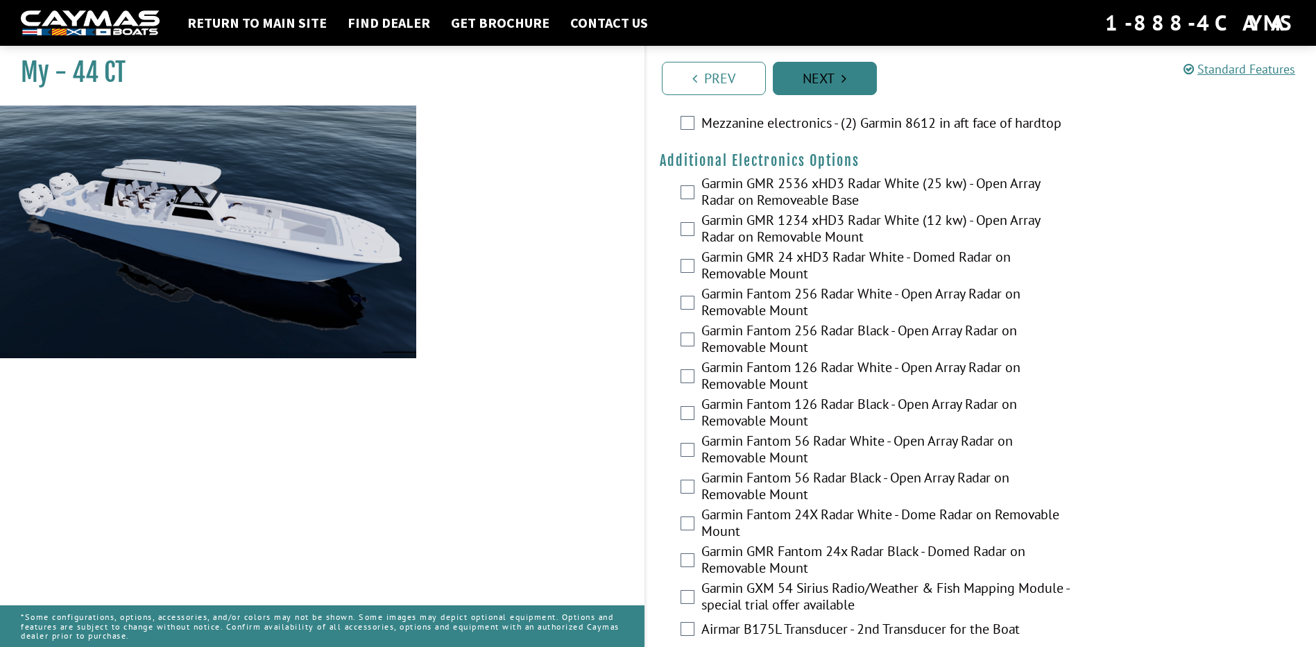
click at [845, 86] on link "Next" at bounding box center [825, 78] width 104 height 33
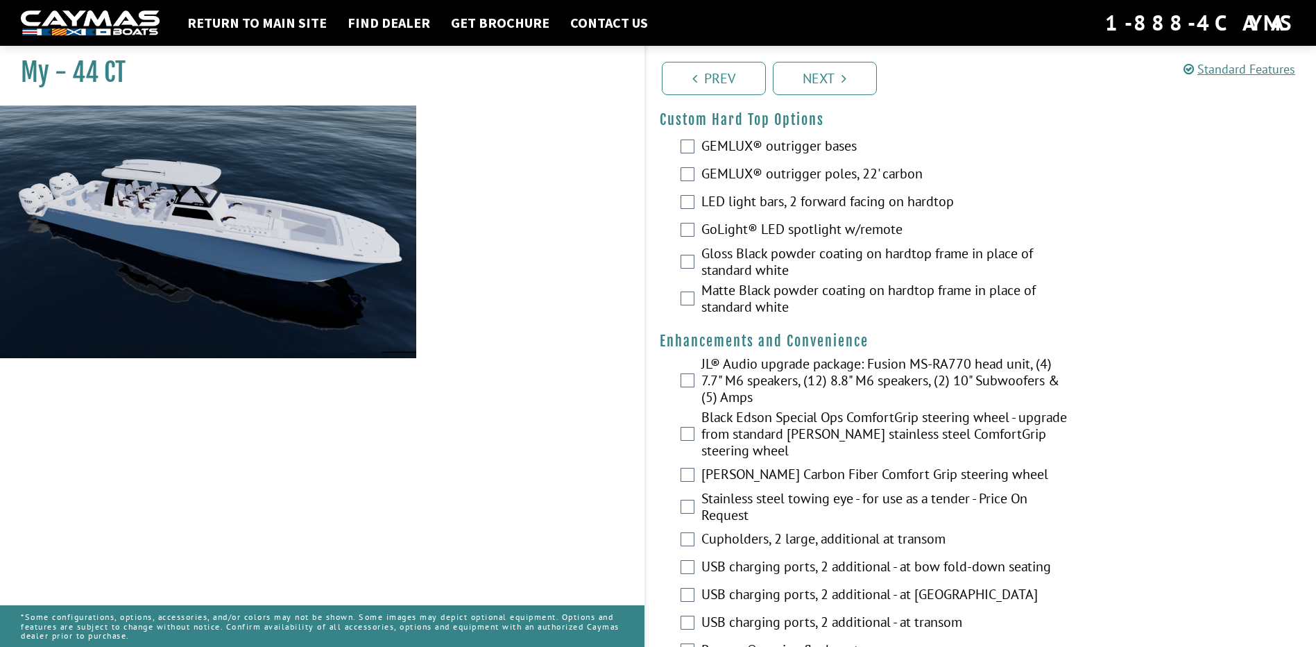
scroll to position [49, 0]
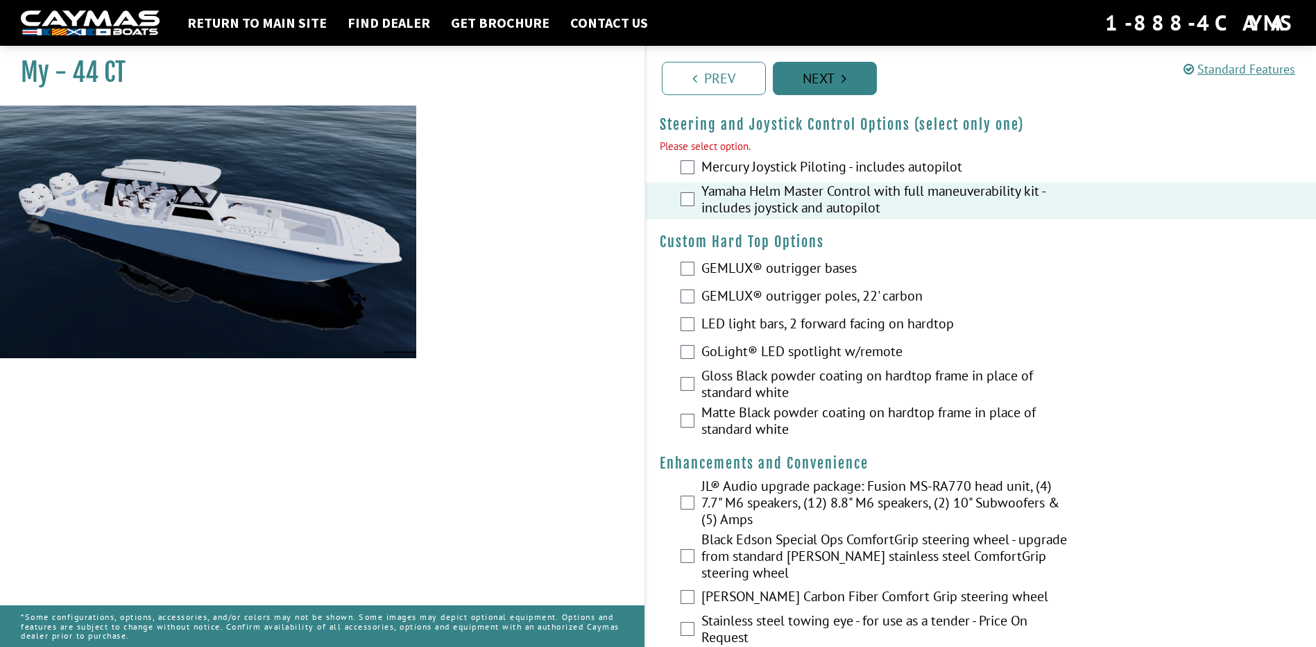
click at [830, 78] on link "Next" at bounding box center [825, 78] width 104 height 33
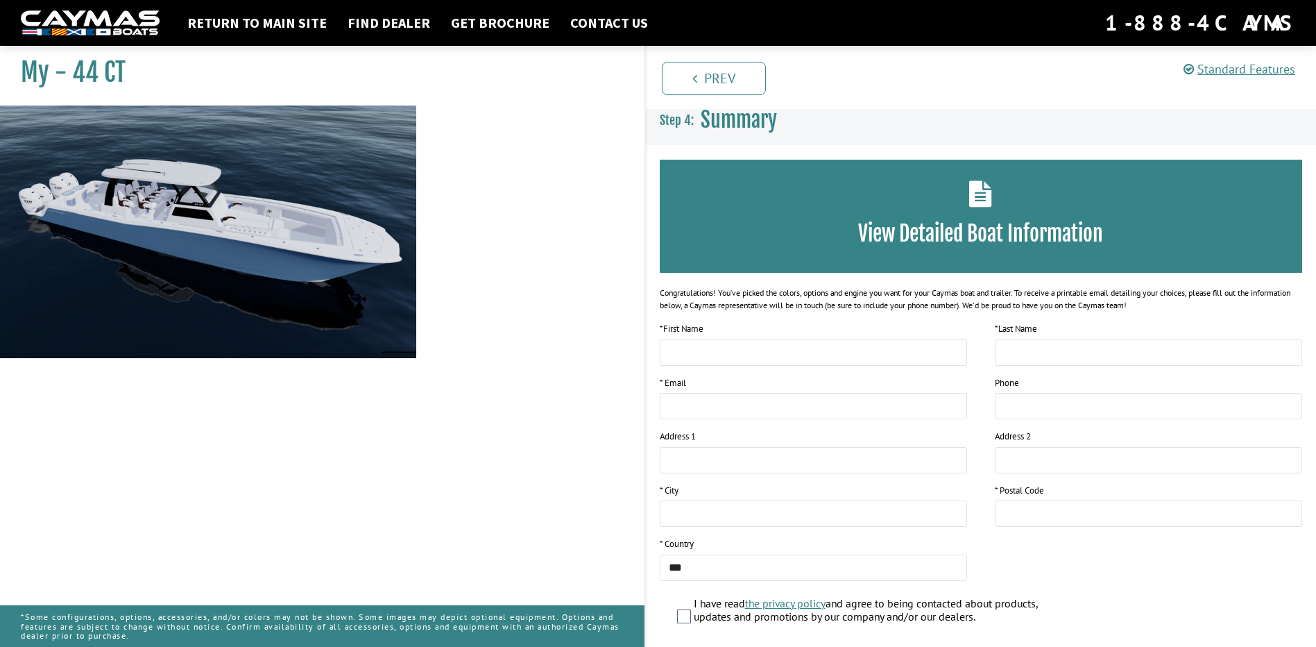
scroll to position [0, 0]
